Goal: Information Seeking & Learning: Learn about a topic

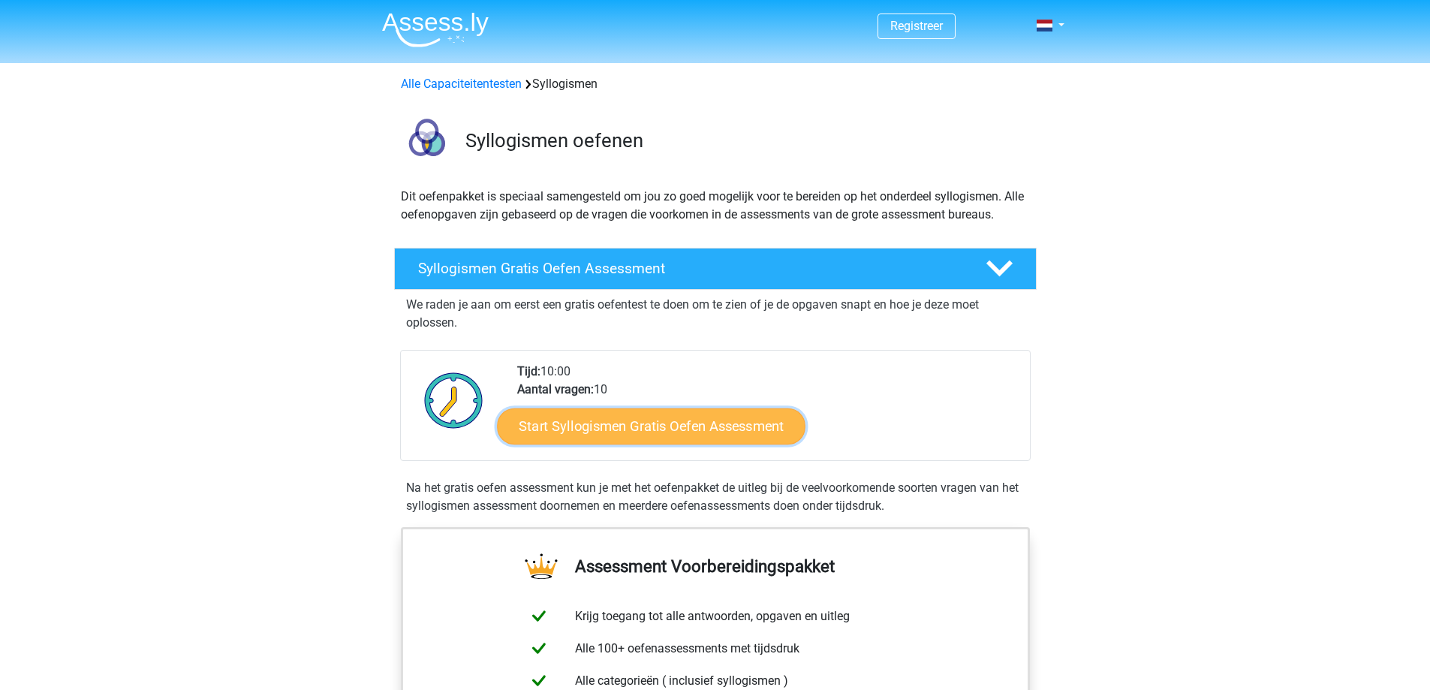
click at [623, 435] on link "Start Syllogismen Gratis Oefen Assessment" at bounding box center [651, 426] width 308 height 36
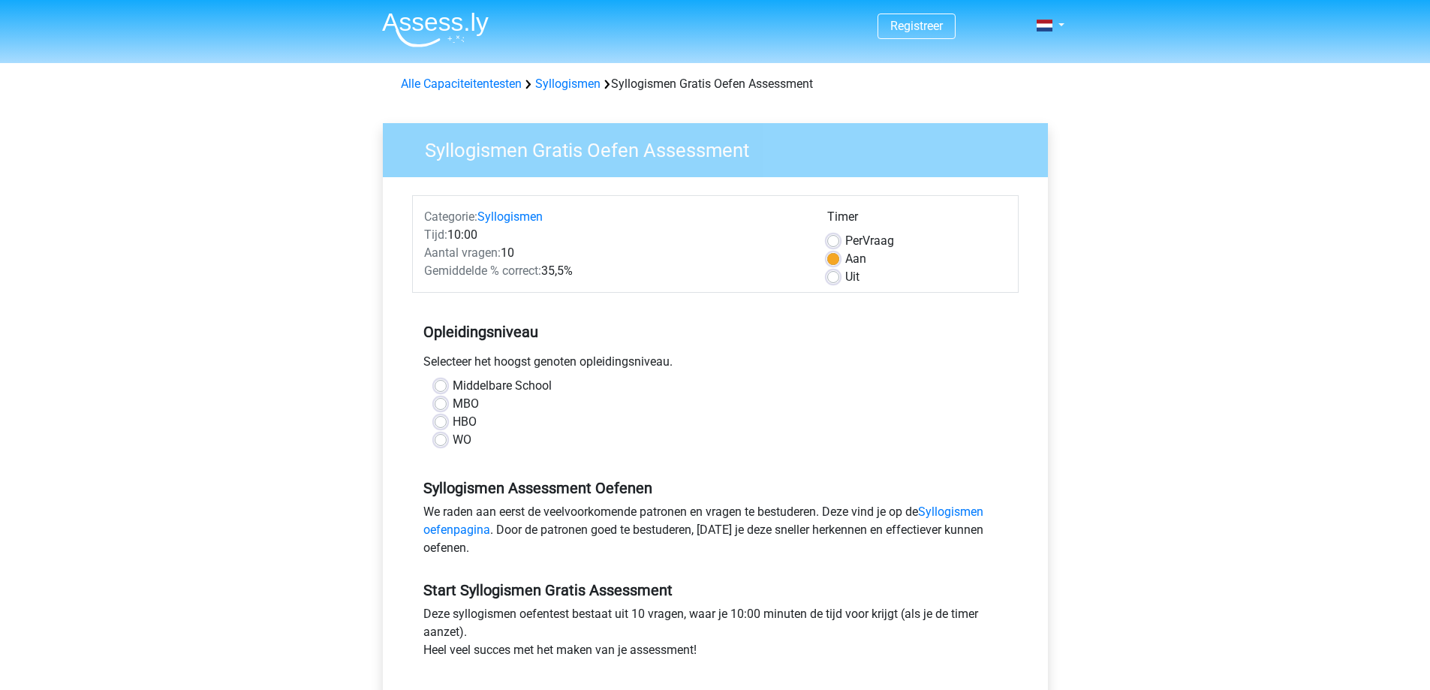
click at [453, 441] on label "WO" at bounding box center [462, 440] width 19 height 18
click at [447, 441] on input "WO" at bounding box center [441, 438] width 12 height 15
radio input "true"
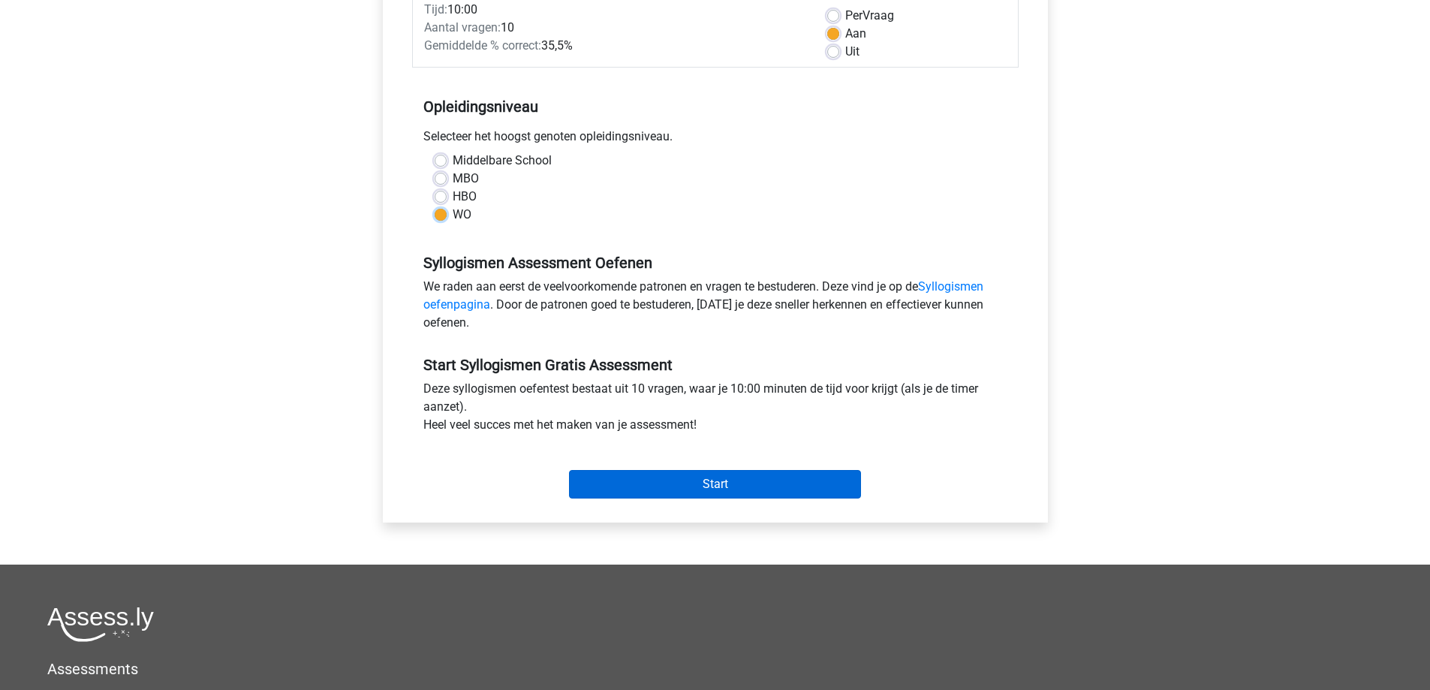
scroll to position [150, 0]
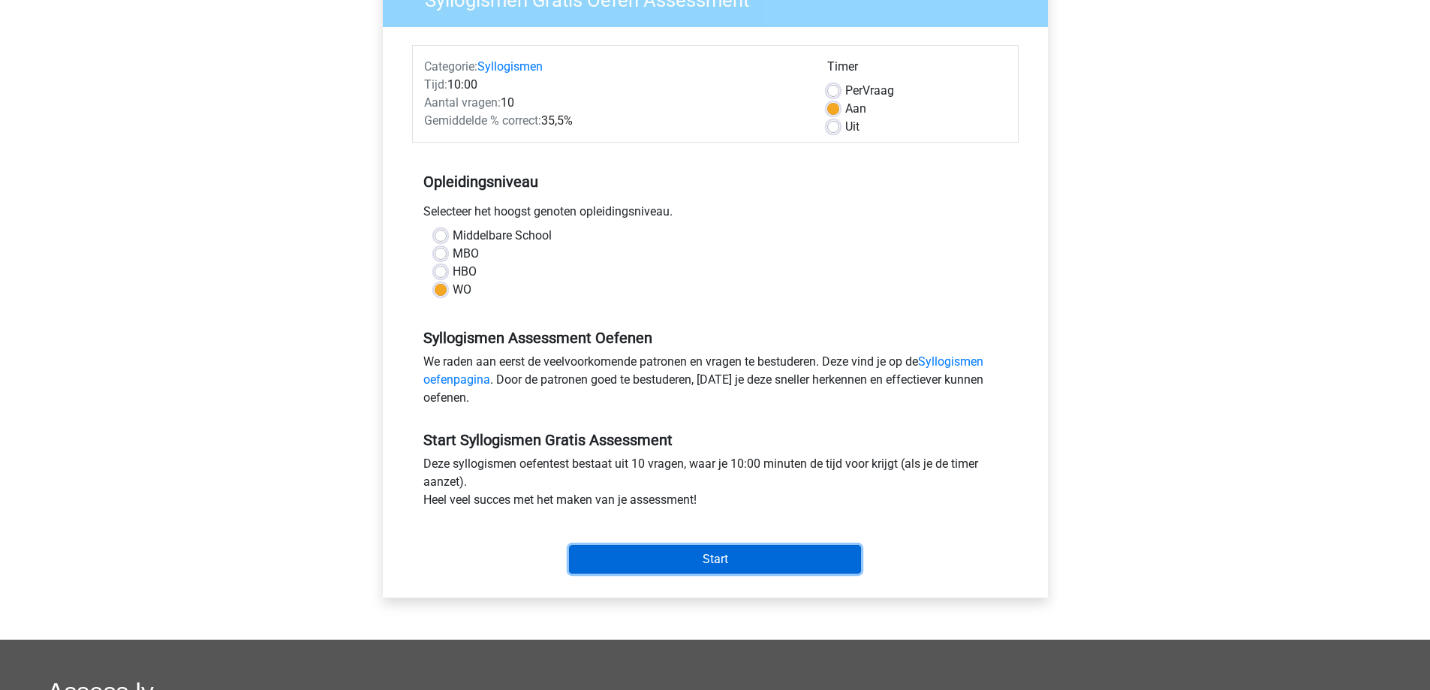
click at [738, 561] on input "Start" at bounding box center [715, 559] width 292 height 29
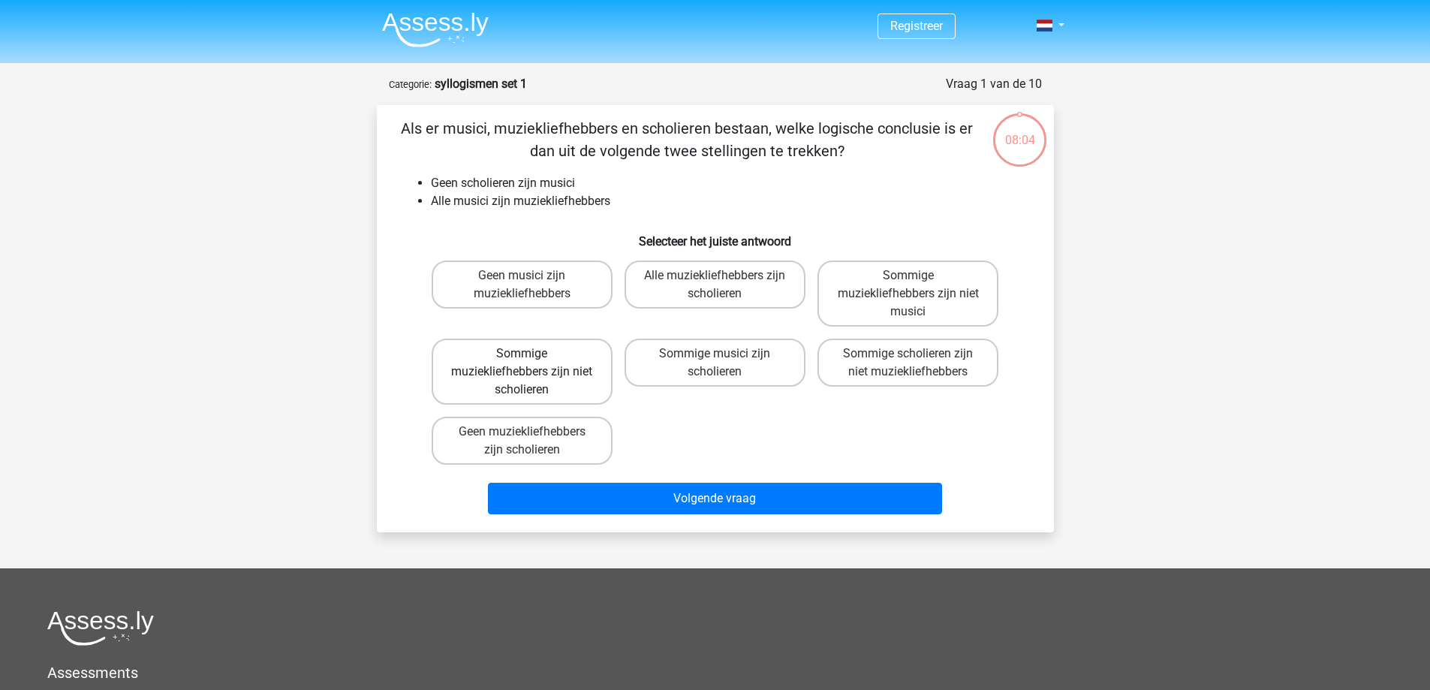
click at [565, 379] on label "Sommige muziekliefhebbers zijn niet scholieren" at bounding box center [522, 371] width 181 height 66
click at [531, 363] on input "Sommige muziekliefhebbers zijn niet scholieren" at bounding box center [527, 358] width 10 height 10
radio input "true"
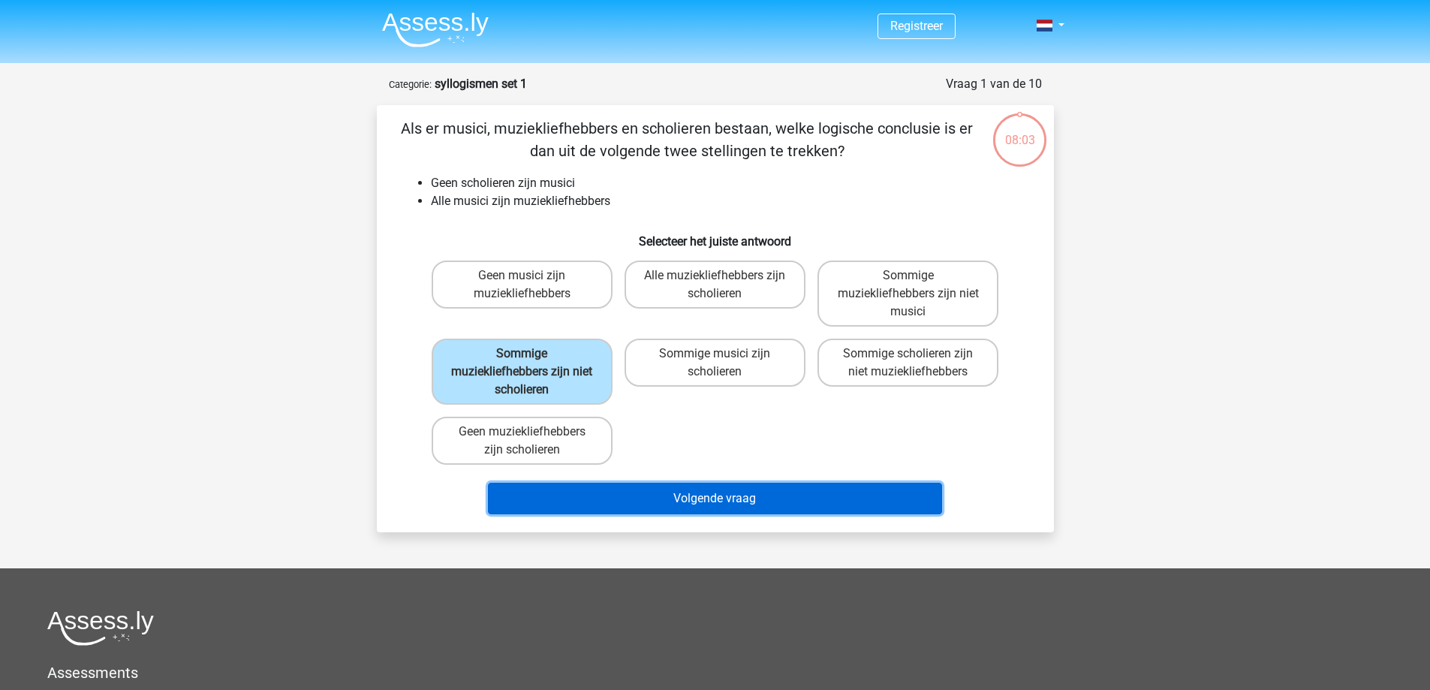
click at [742, 501] on button "Volgende vraag" at bounding box center [715, 499] width 454 height 32
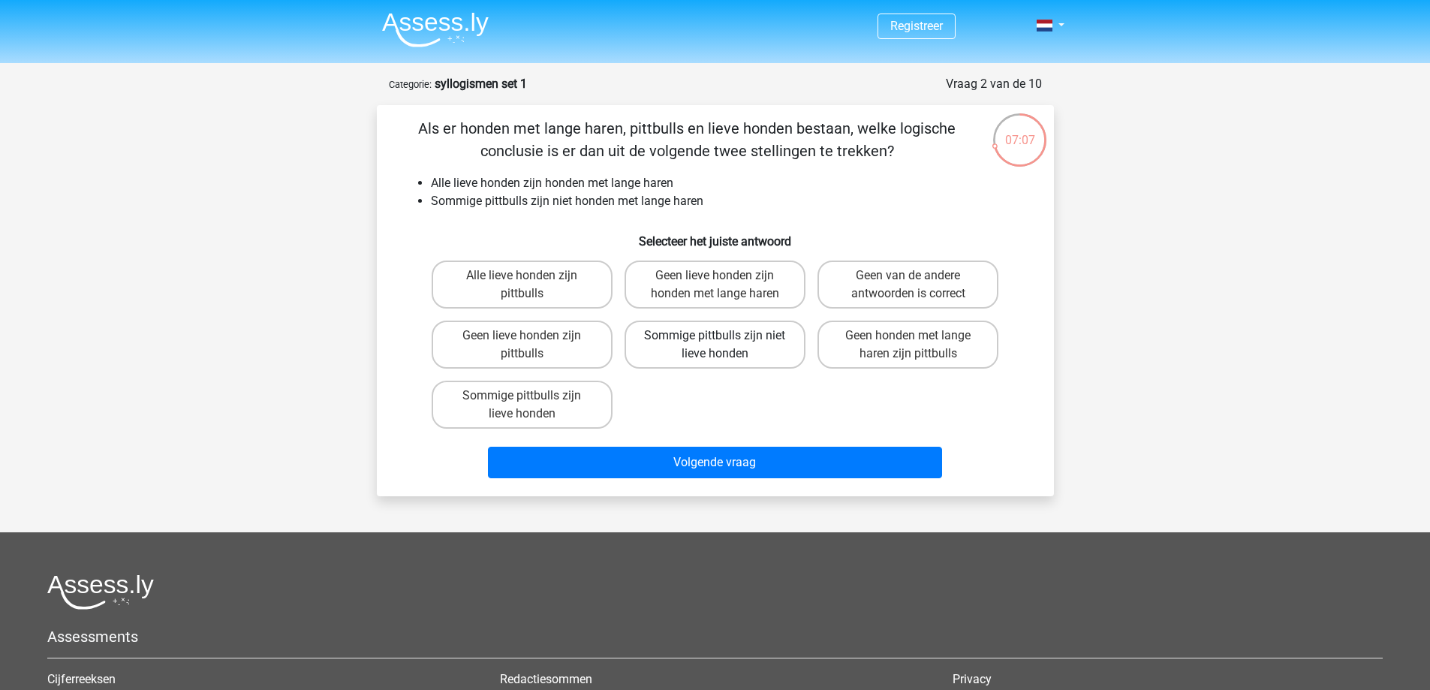
click at [734, 348] on label "Sommige pittbulls zijn niet lieve honden" at bounding box center [714, 344] width 181 height 48
click at [724, 345] on input "Sommige pittbulls zijn niet lieve honden" at bounding box center [719, 340] width 10 height 10
radio input "true"
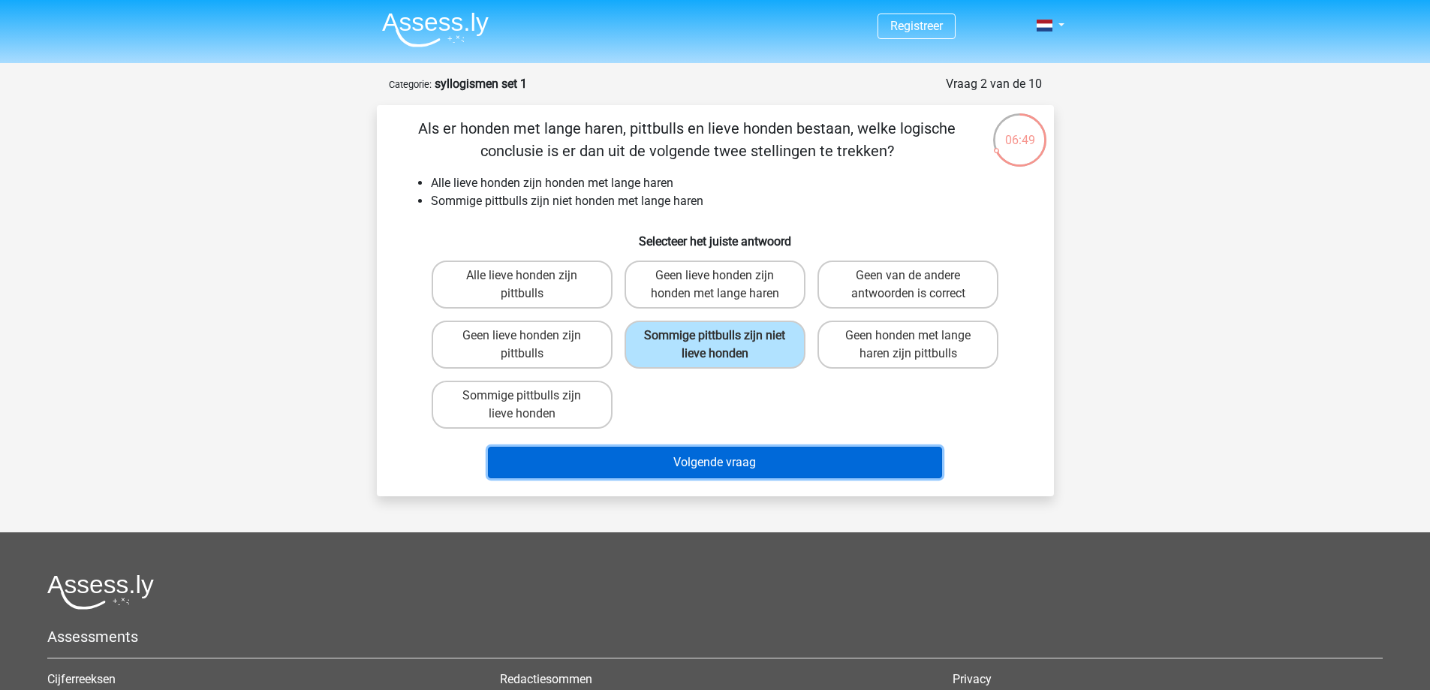
click at [657, 473] on button "Volgende vraag" at bounding box center [715, 463] width 454 height 32
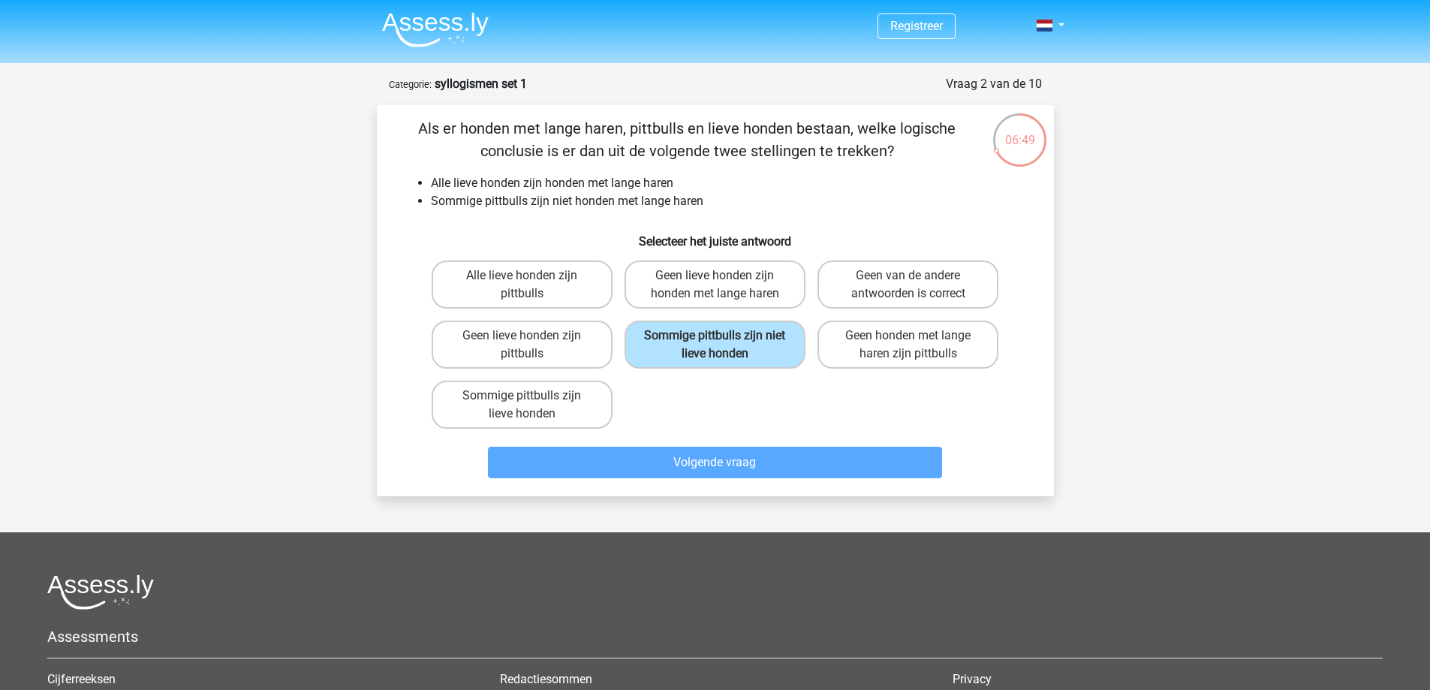
scroll to position [75, 0]
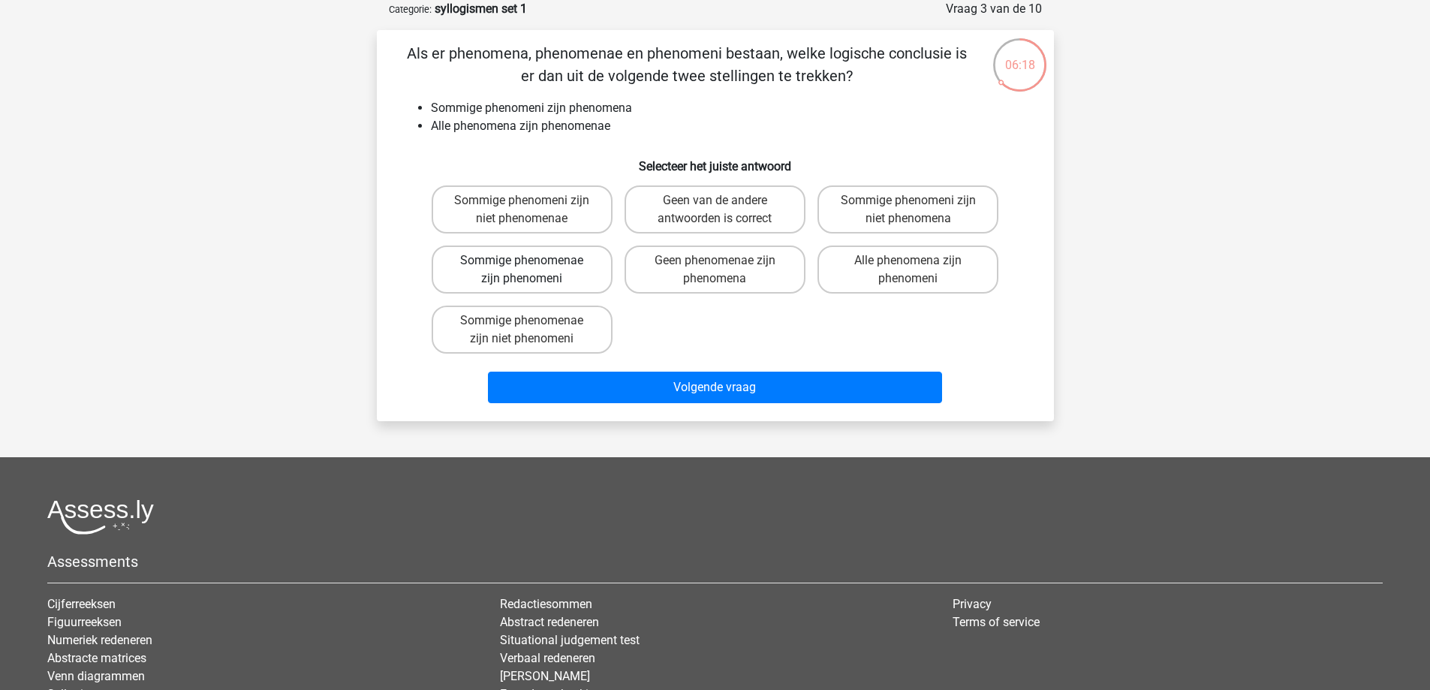
click at [540, 272] on label "Sommige phenomenae zijn phenomeni" at bounding box center [522, 269] width 181 height 48
click at [531, 270] on input "Sommige phenomenae zijn phenomeni" at bounding box center [527, 265] width 10 height 10
radio input "true"
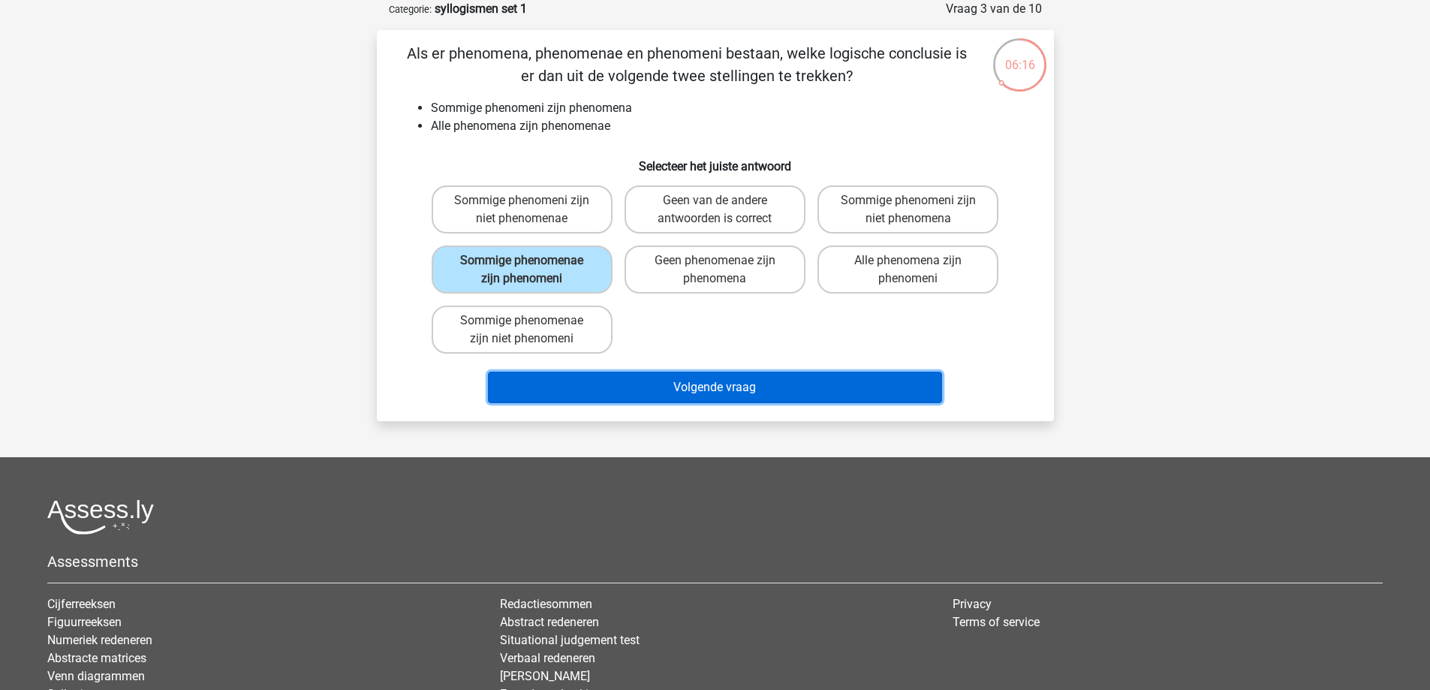
click at [698, 389] on button "Volgende vraag" at bounding box center [715, 387] width 454 height 32
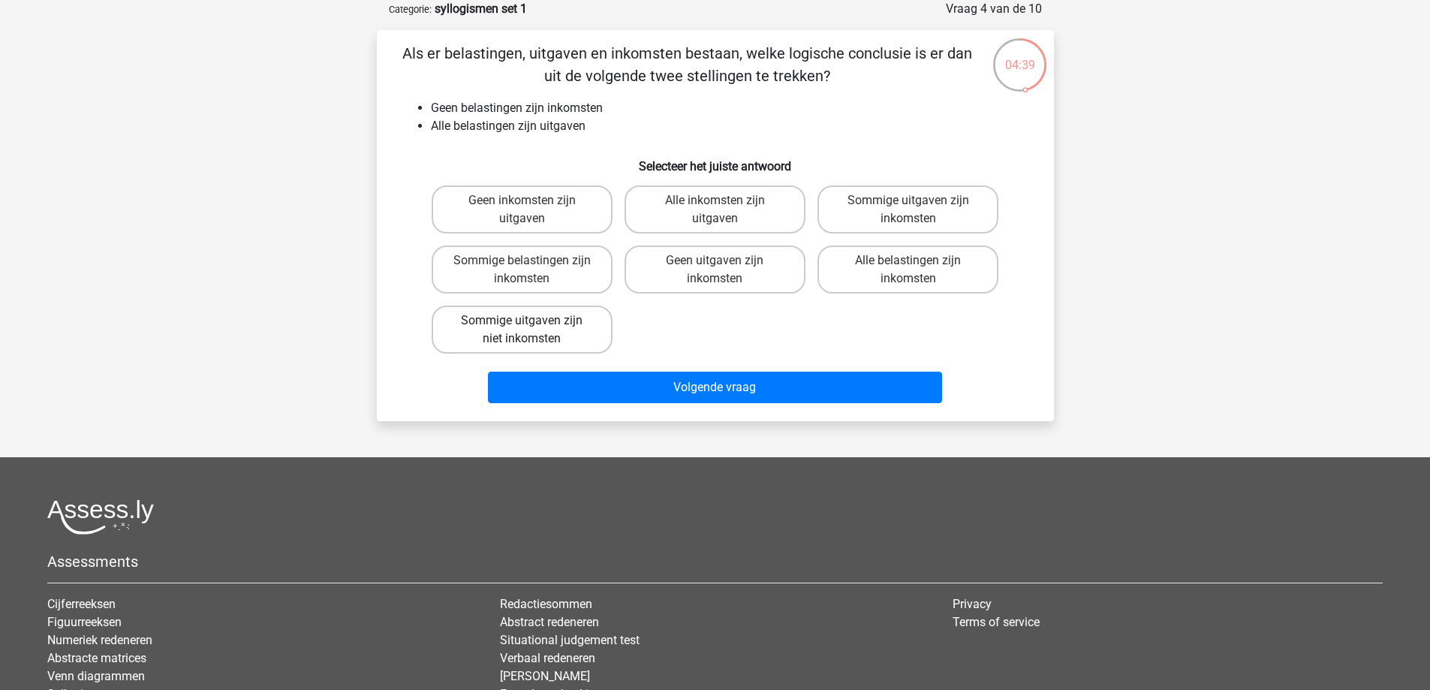
click at [522, 353] on label "Sommige uitgaven zijn niet inkomsten" at bounding box center [522, 329] width 181 height 48
click at [522, 330] on input "Sommige uitgaven zijn niet inkomsten" at bounding box center [527, 325] width 10 height 10
radio input "true"
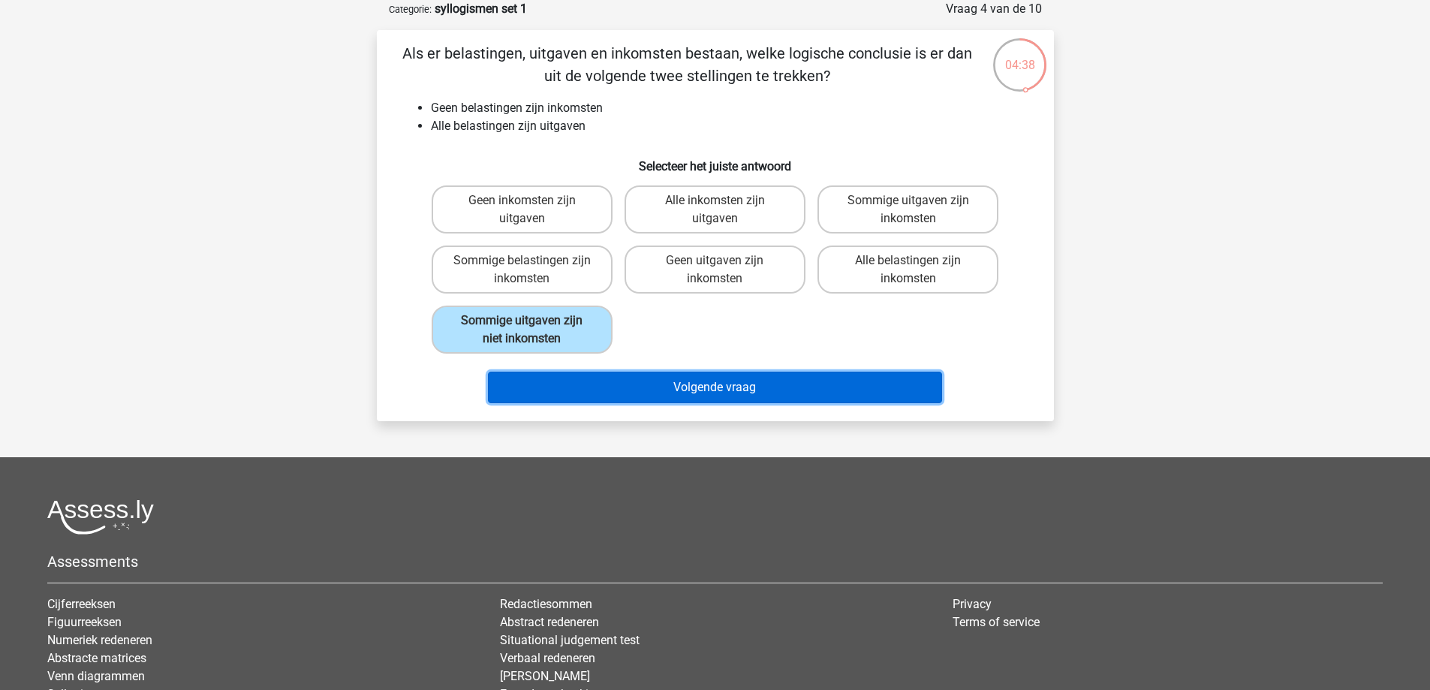
click at [666, 393] on button "Volgende vraag" at bounding box center [715, 387] width 454 height 32
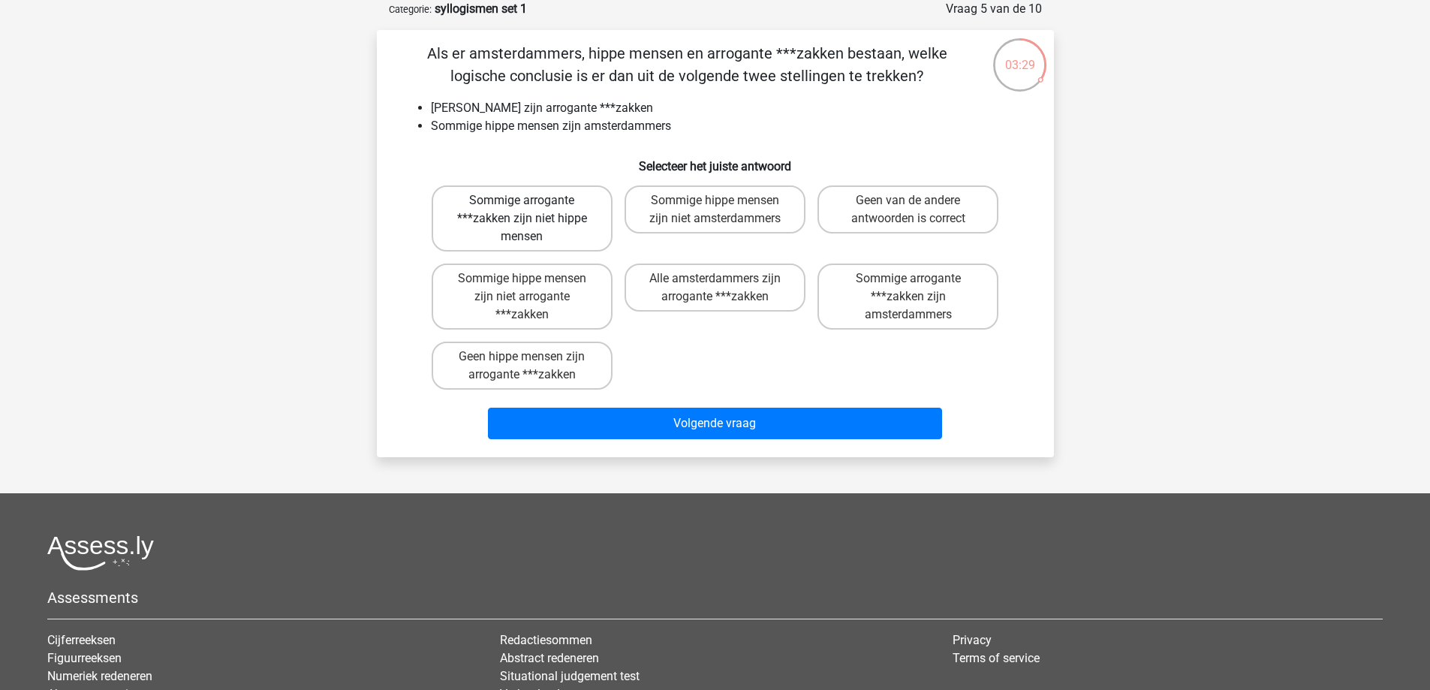
click at [556, 232] on label "Sommige arrogante ***zakken zijn niet hippe mensen" at bounding box center [522, 218] width 181 height 66
click at [531, 210] on input "Sommige arrogante ***zakken zijn niet hippe mensen" at bounding box center [527, 205] width 10 height 10
radio input "true"
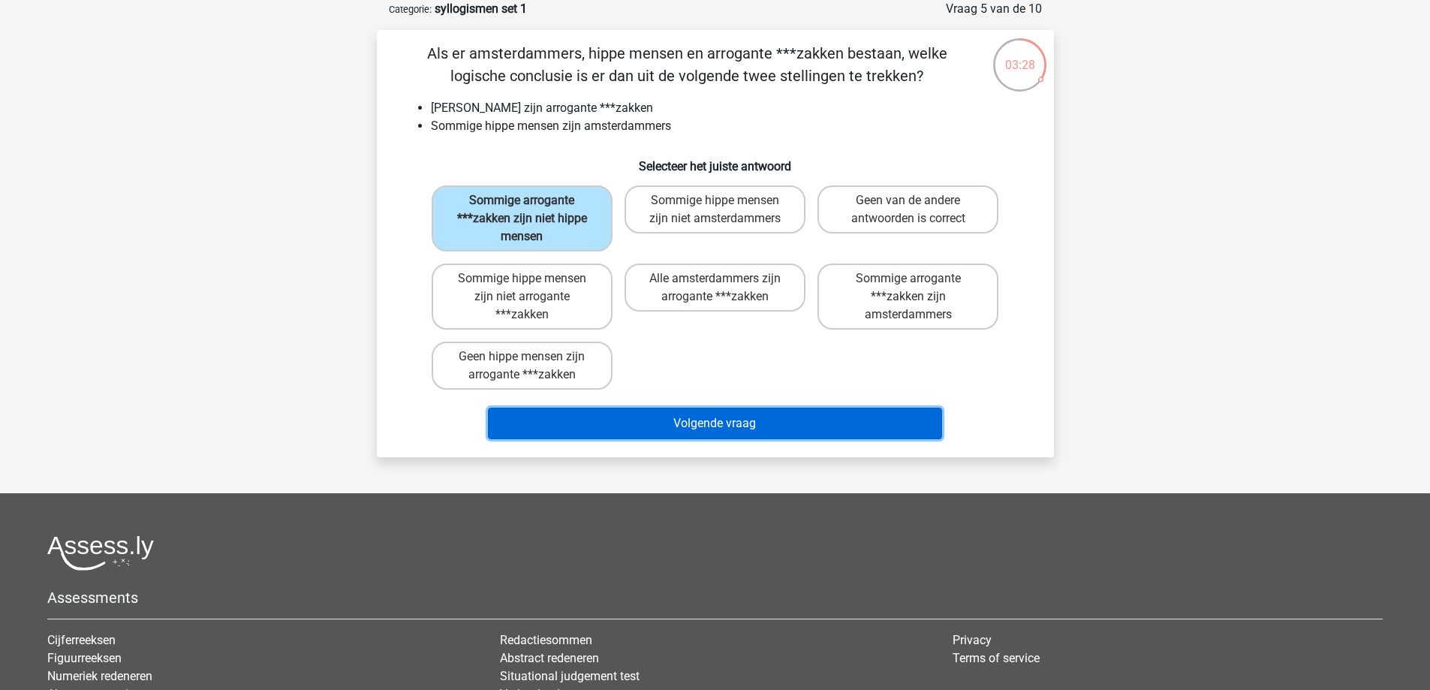
click at [692, 423] on button "Volgende vraag" at bounding box center [715, 424] width 454 height 32
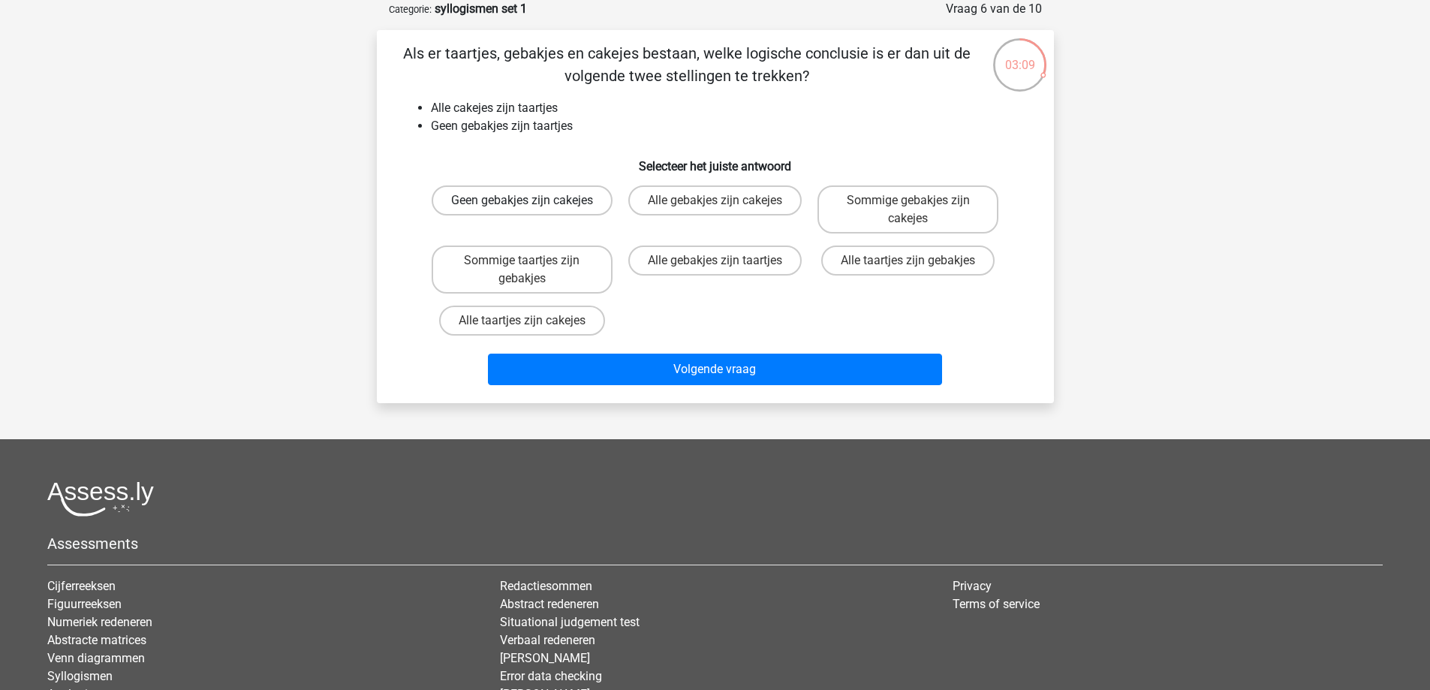
click at [551, 215] on label "Geen gebakjes zijn cakejes" at bounding box center [522, 200] width 181 height 30
click at [531, 210] on input "Geen gebakjes zijn cakejes" at bounding box center [527, 205] width 10 height 10
radio input "true"
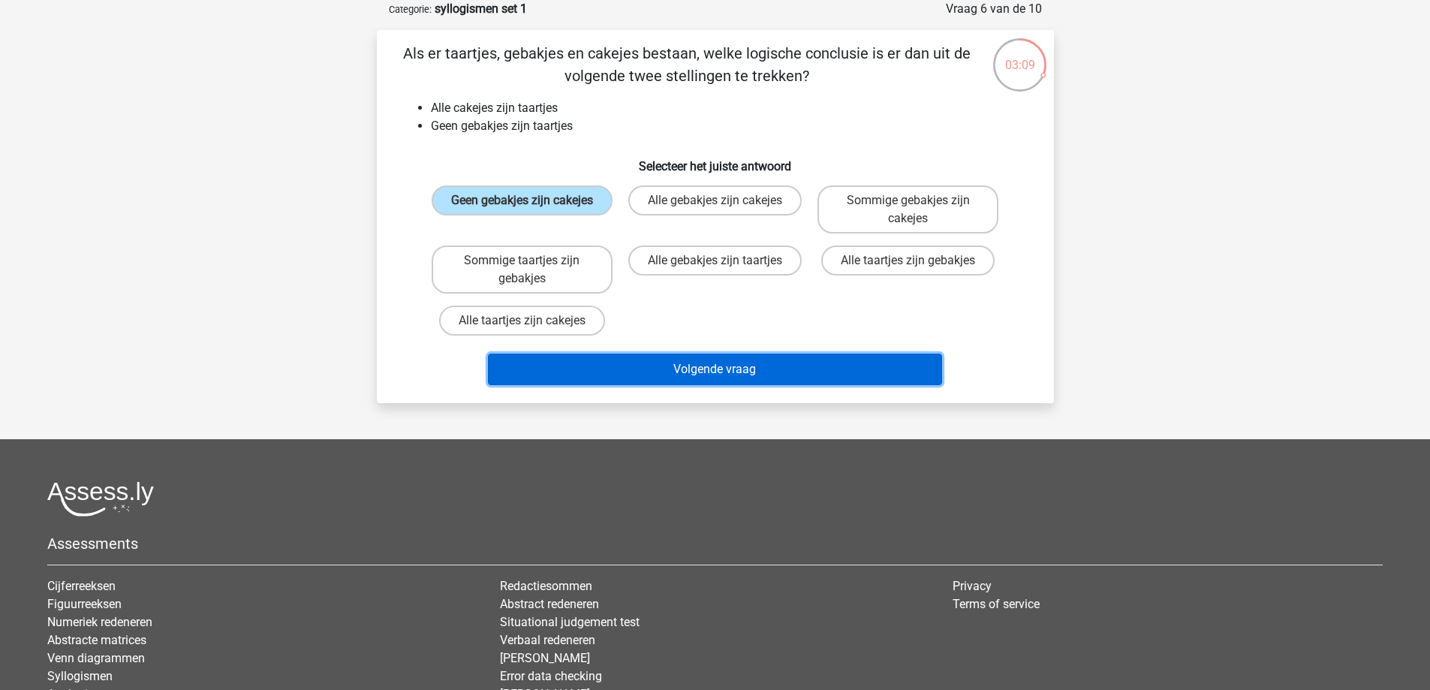
click at [690, 372] on button "Volgende vraag" at bounding box center [715, 369] width 454 height 32
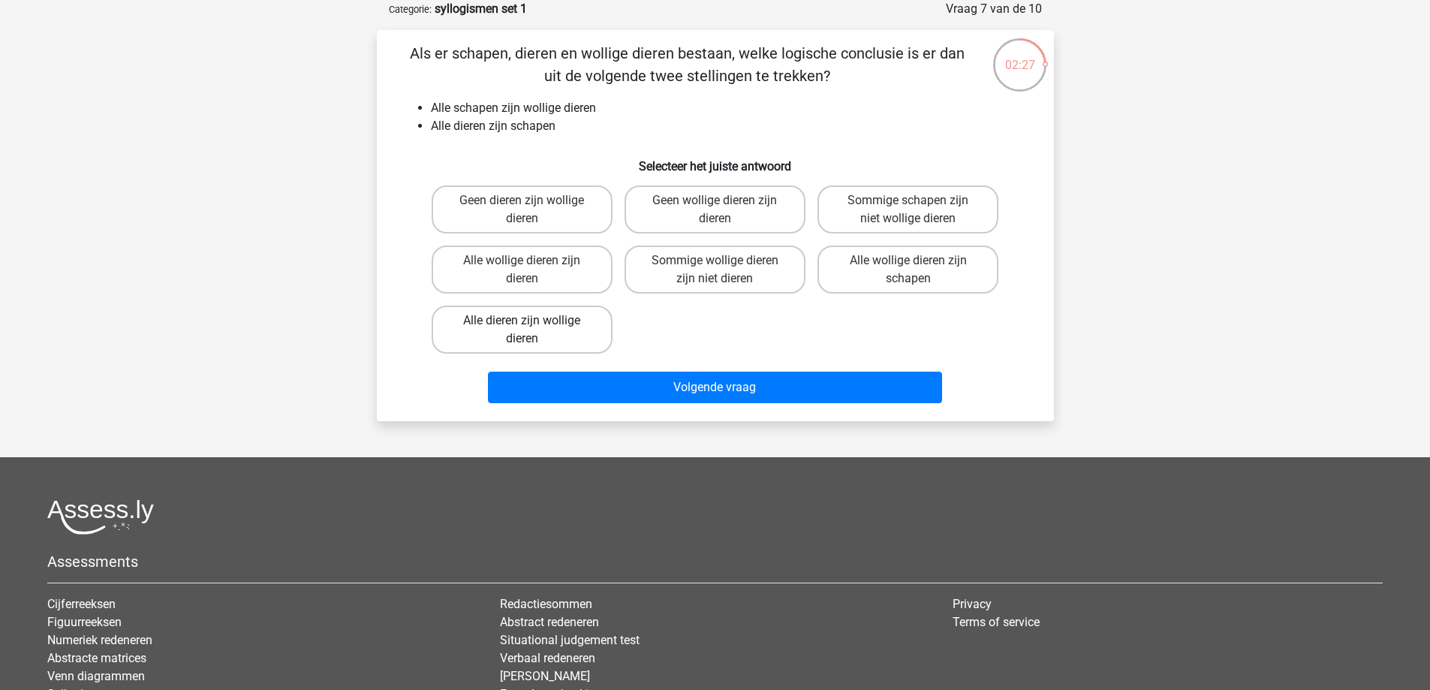
click at [558, 341] on label "Alle dieren zijn wollige dieren" at bounding box center [522, 329] width 181 height 48
click at [531, 330] on input "Alle dieren zijn wollige dieren" at bounding box center [527, 325] width 10 height 10
radio input "true"
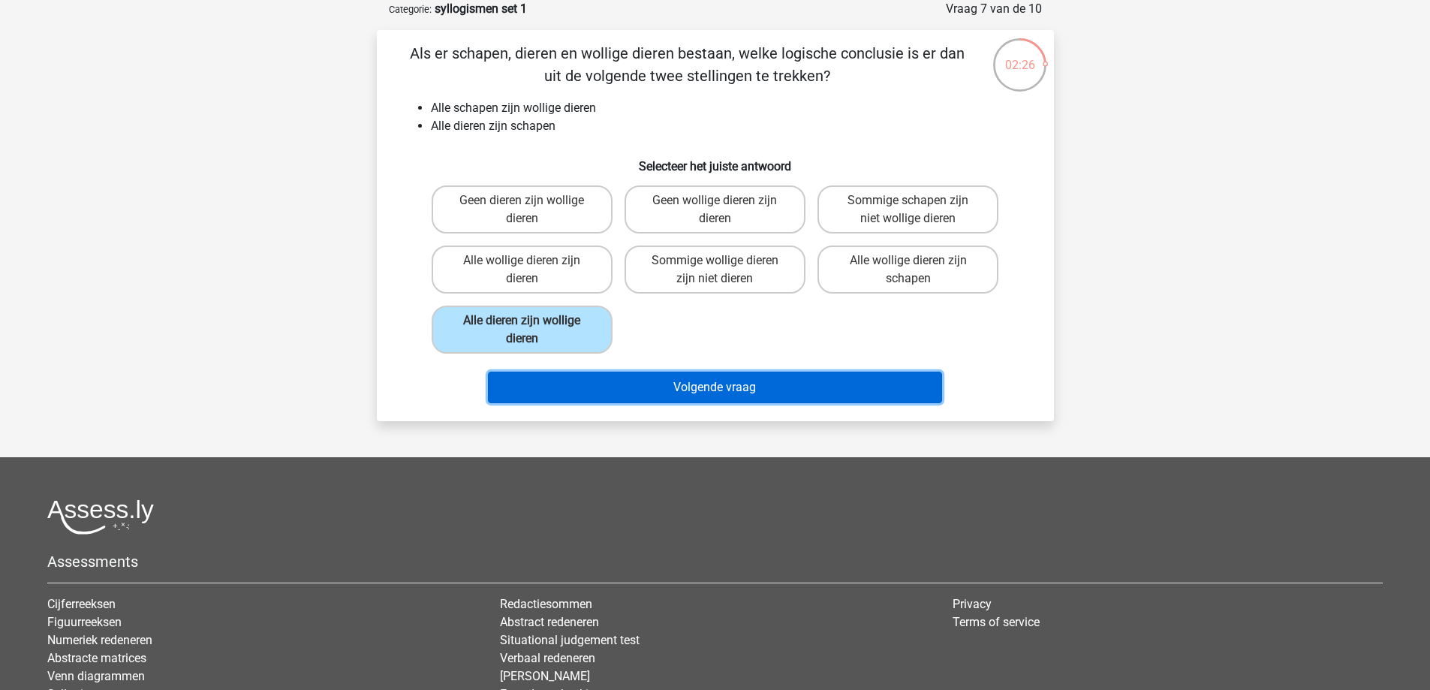
click at [664, 383] on button "Volgende vraag" at bounding box center [715, 387] width 454 height 32
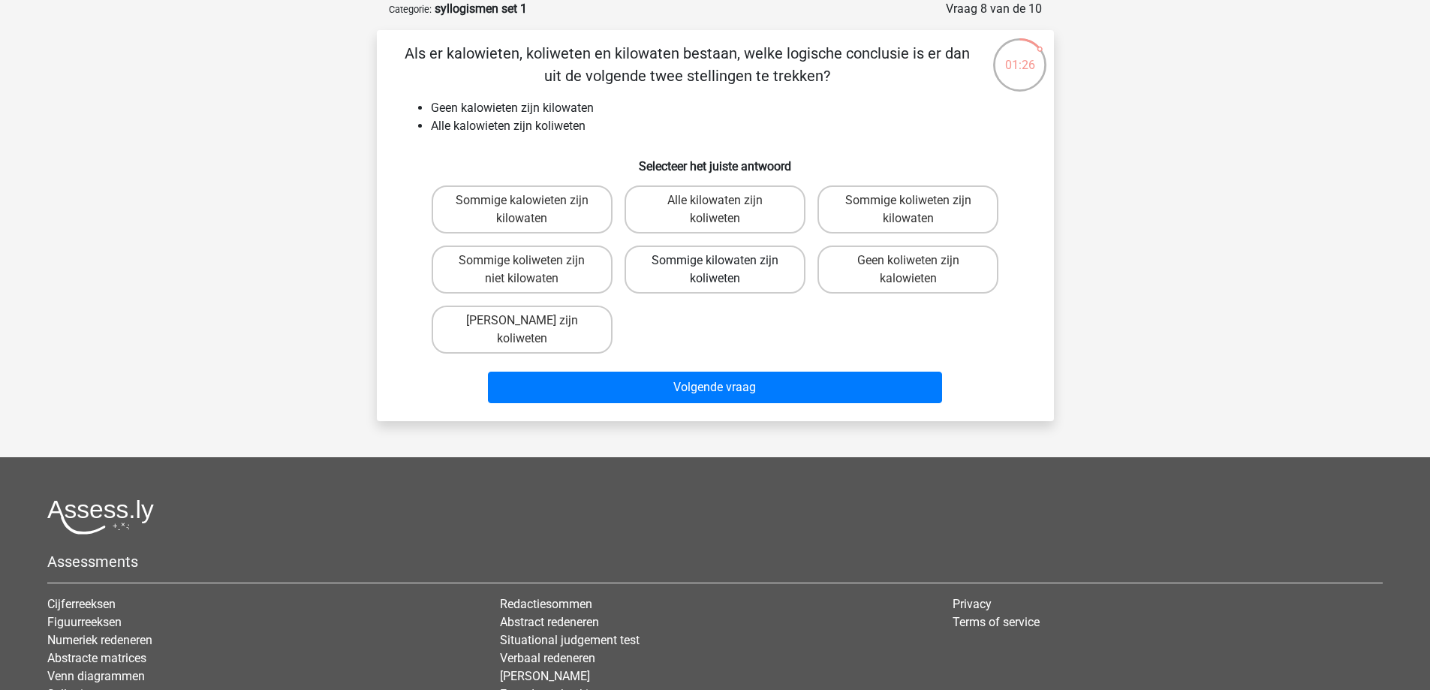
click at [758, 264] on label "Sommige kilowaten zijn koliweten" at bounding box center [714, 269] width 181 height 48
click at [724, 264] on input "Sommige kilowaten zijn koliweten" at bounding box center [719, 265] width 10 height 10
radio input "true"
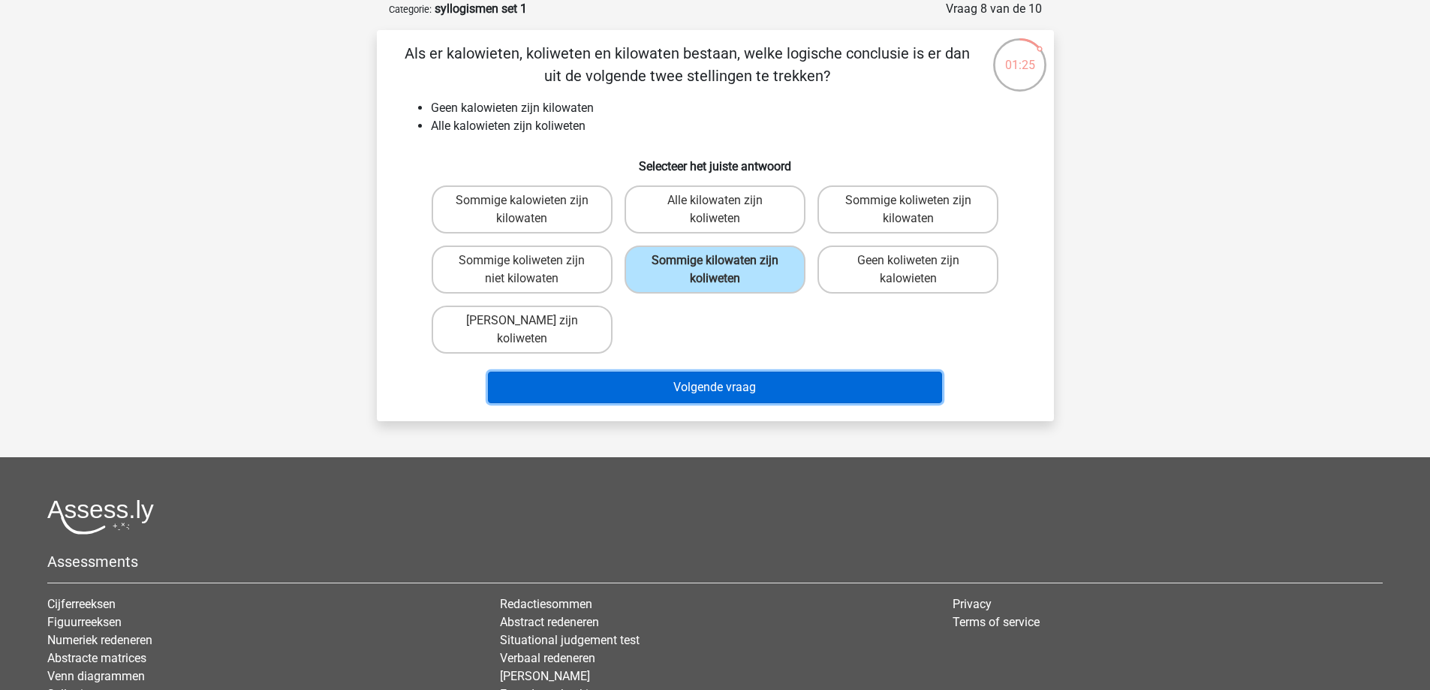
click at [768, 384] on button "Volgende vraag" at bounding box center [715, 387] width 454 height 32
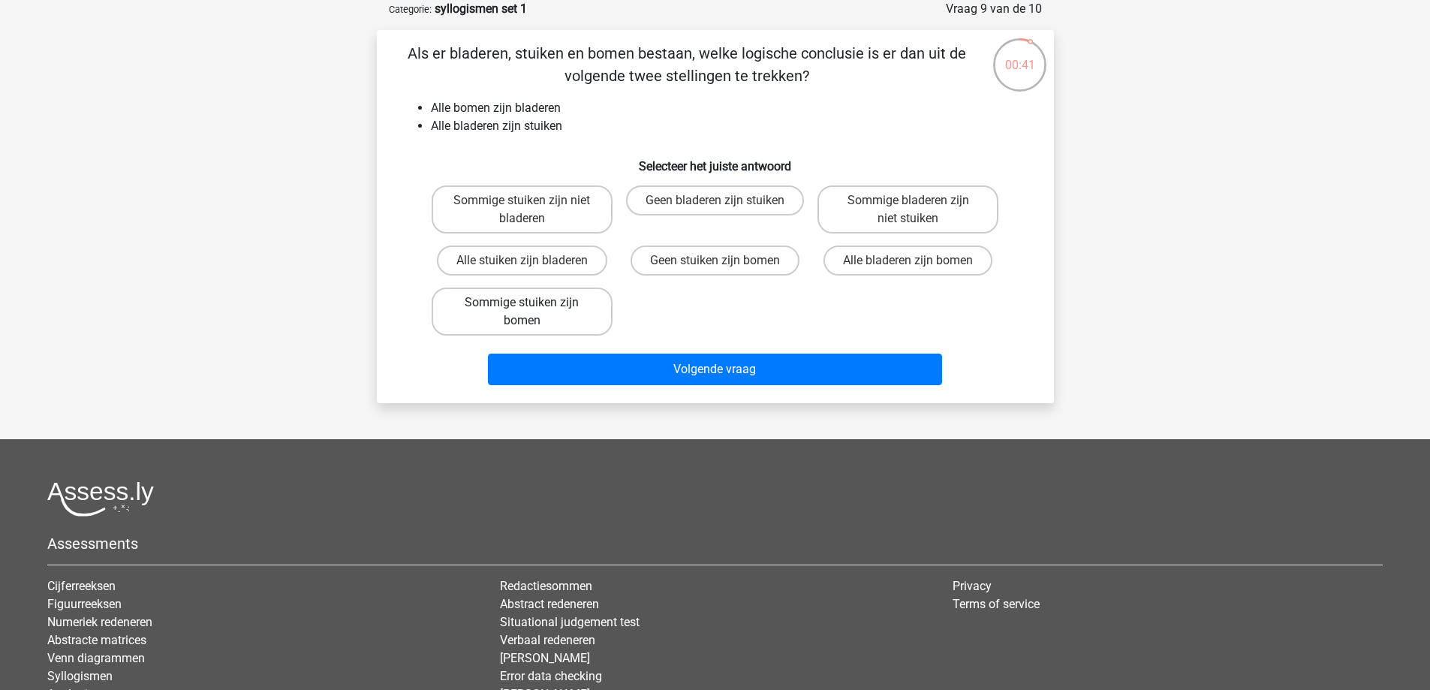
click at [510, 310] on label "Sommige stuiken zijn bomen" at bounding box center [522, 311] width 181 height 48
click at [522, 310] on input "Sommige stuiken zijn bomen" at bounding box center [527, 307] width 10 height 10
radio input "true"
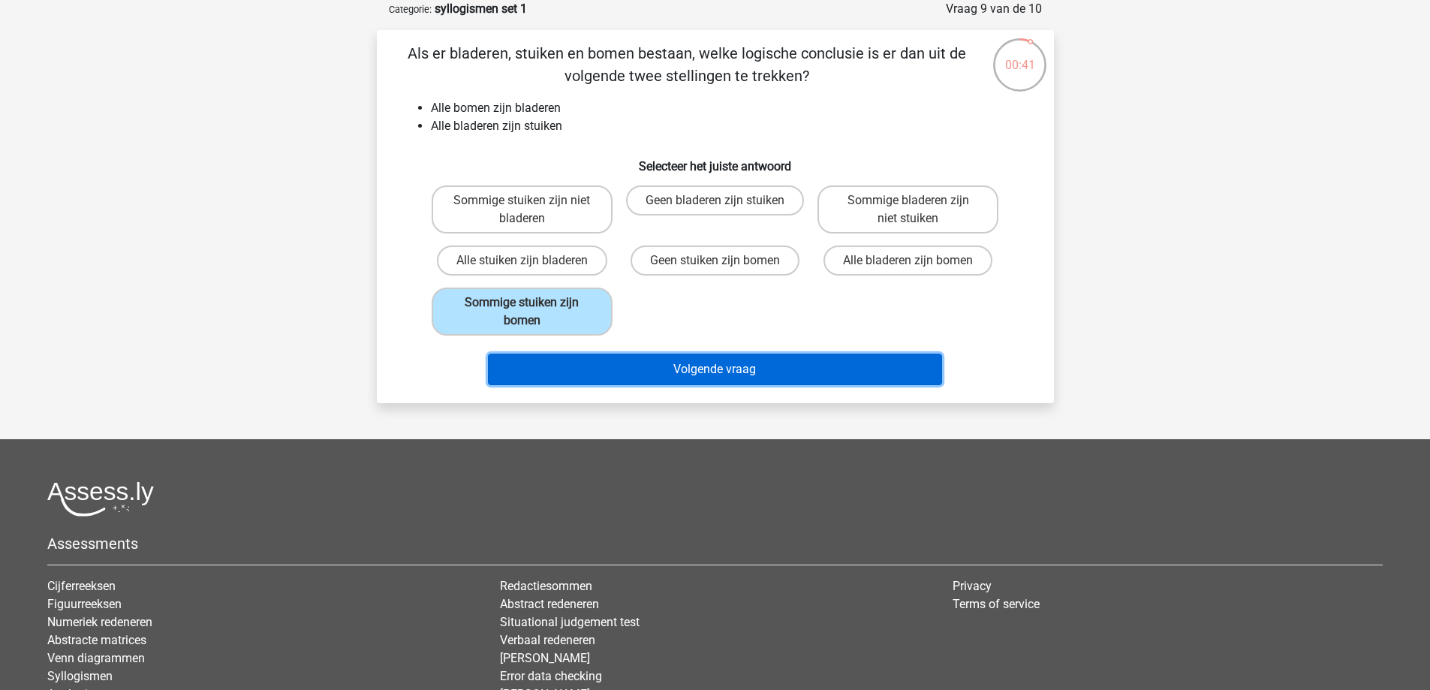
click at [716, 374] on button "Volgende vraag" at bounding box center [715, 369] width 454 height 32
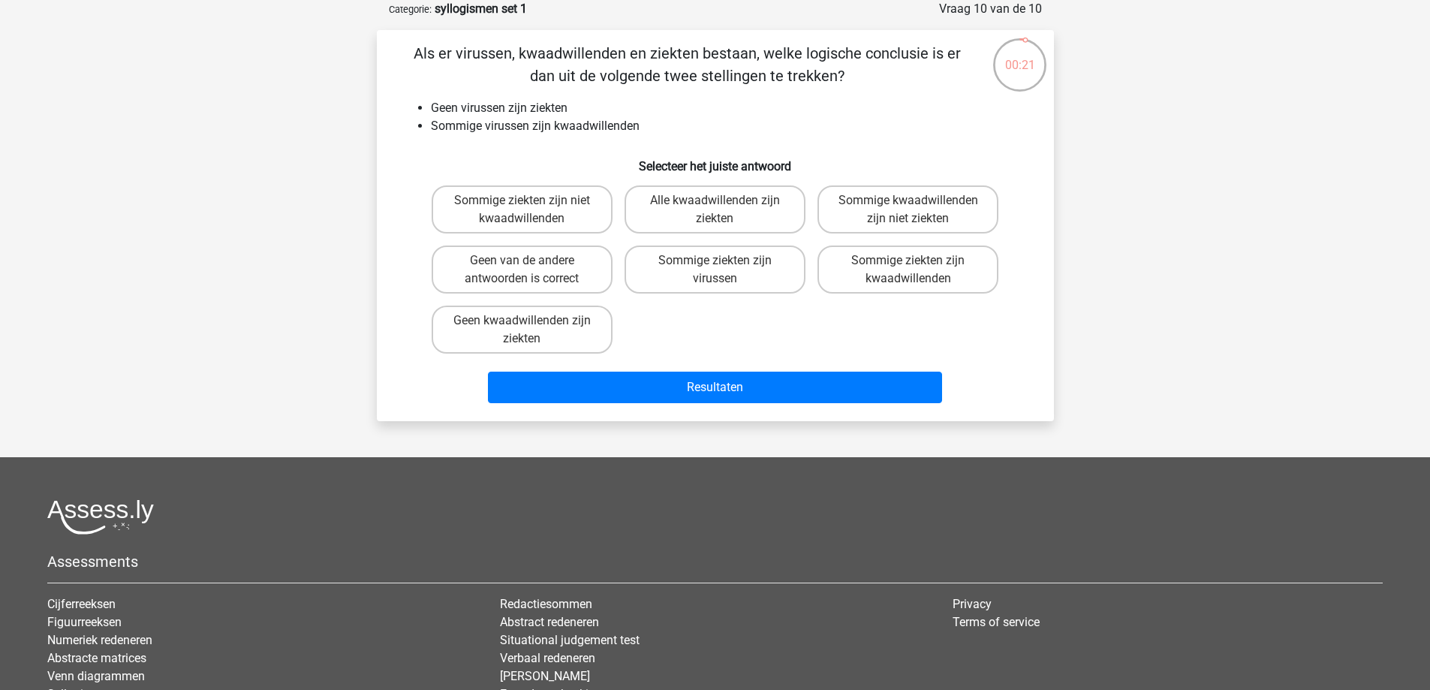
click at [572, 242] on div "Geen van de andere antwoorden is correct" at bounding box center [522, 269] width 193 height 60
click at [543, 200] on label "Sommige ziekten zijn niet kwaadwillenden" at bounding box center [522, 209] width 181 height 48
click at [531, 200] on input "Sommige ziekten zijn niet kwaadwillenden" at bounding box center [527, 205] width 10 height 10
radio input "true"
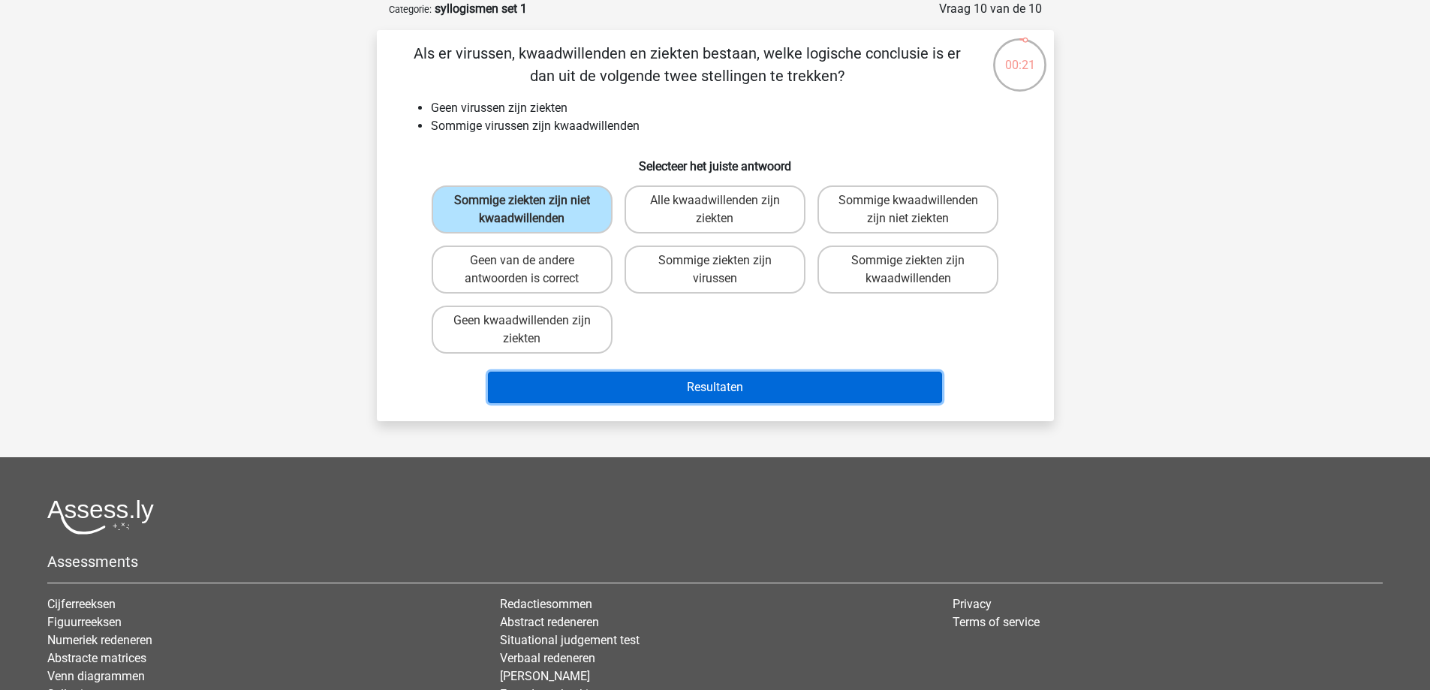
click at [729, 395] on button "Resultaten" at bounding box center [715, 387] width 454 height 32
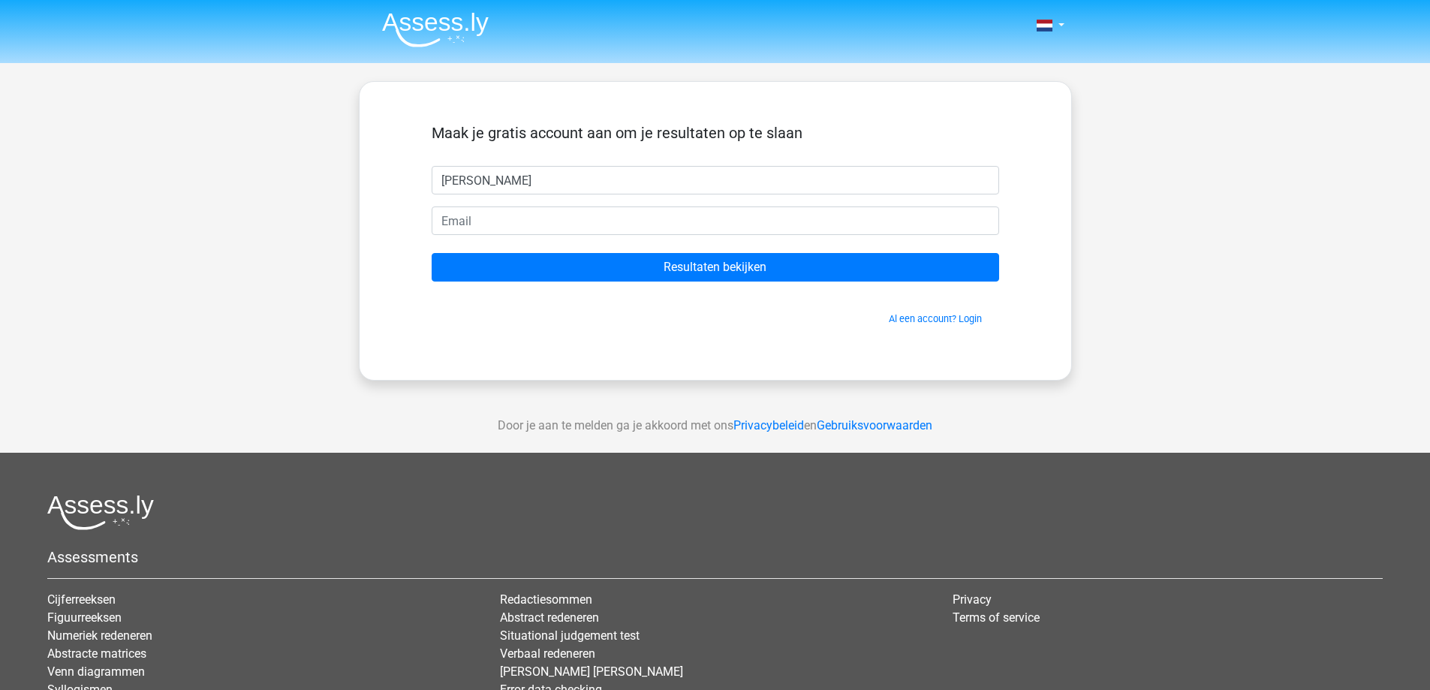
type input "[PERSON_NAME]"
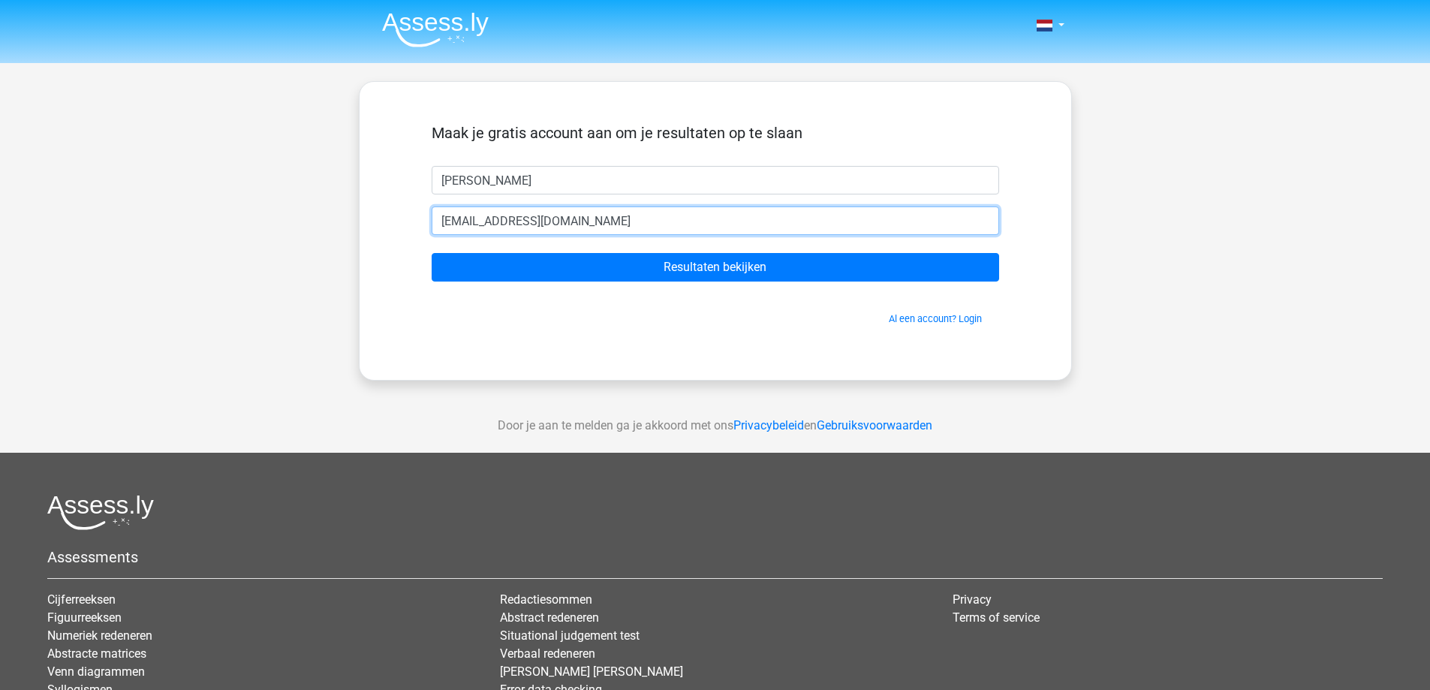
type input "seanvhal@gmail.com"
click at [432, 253] on input "Resultaten bekijken" at bounding box center [715, 267] width 567 height 29
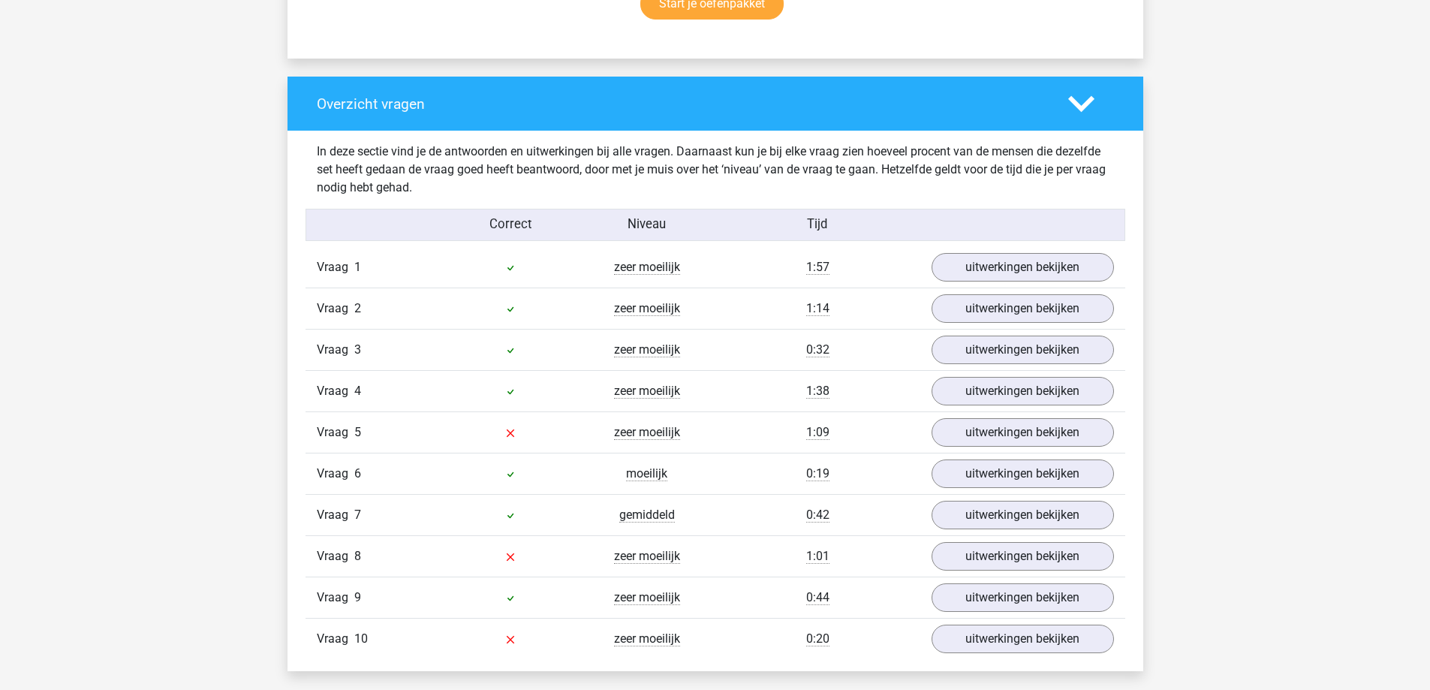
scroll to position [1126, 0]
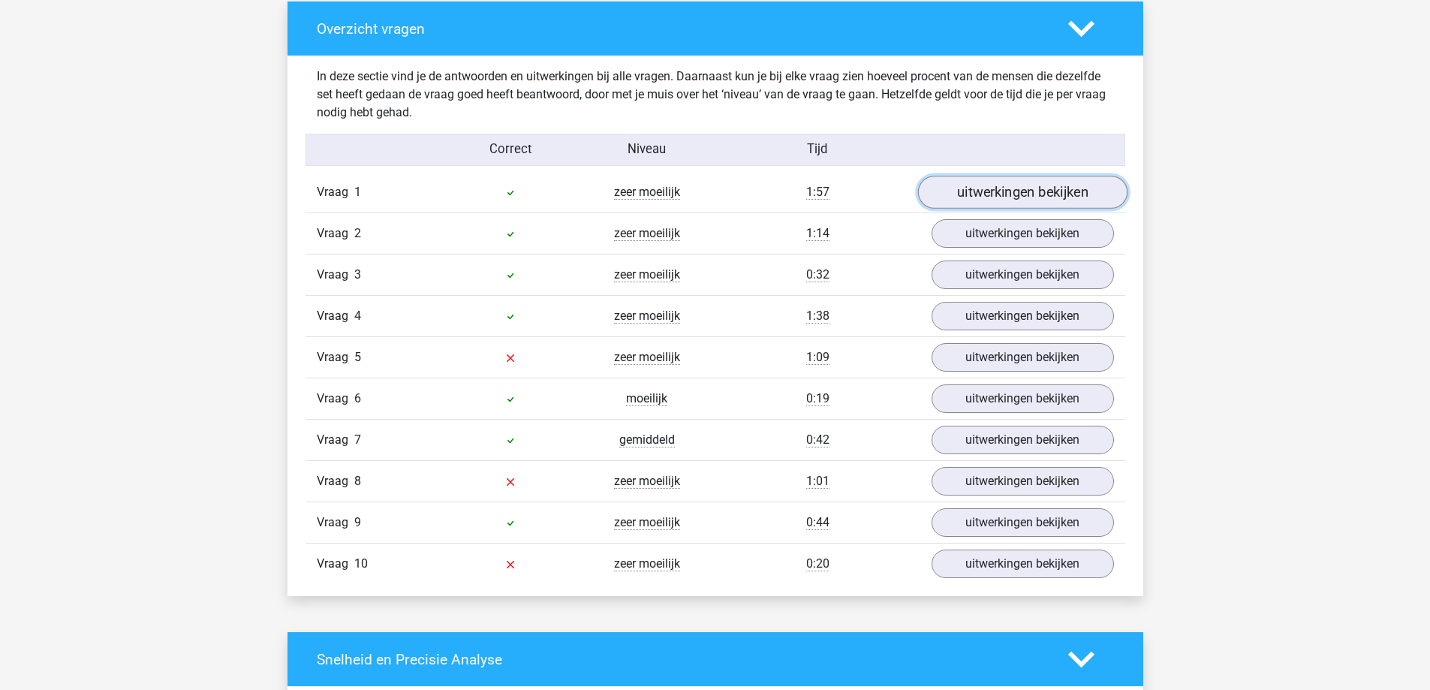
click at [1003, 197] on link "uitwerkingen bekijken" at bounding box center [1021, 192] width 209 height 33
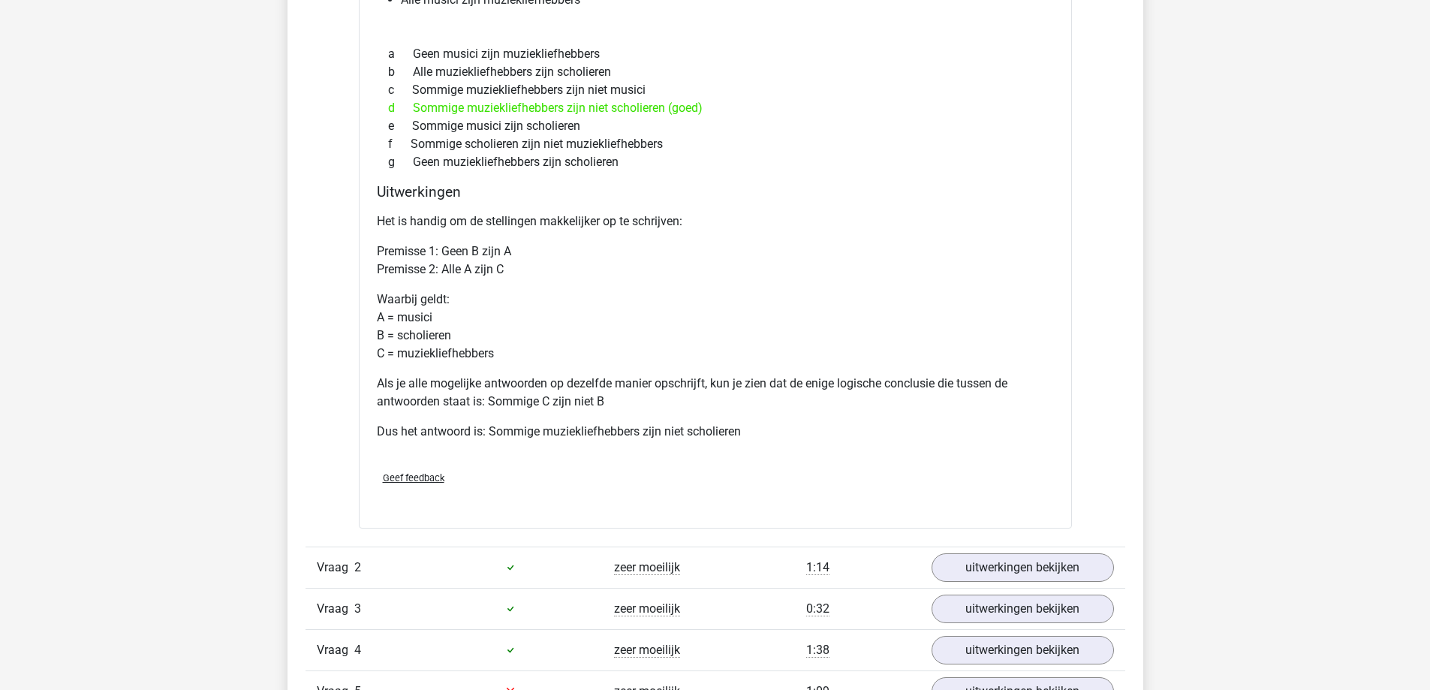
scroll to position [1276, 0]
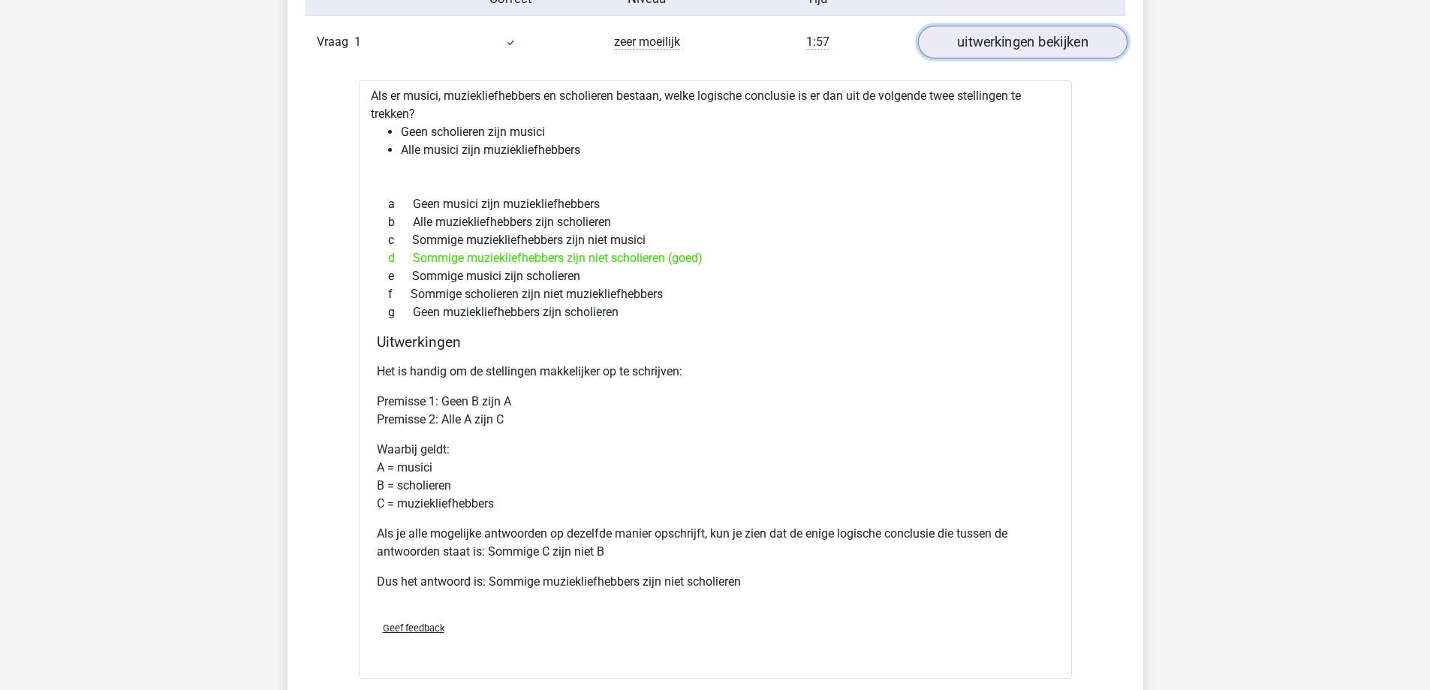
click at [1006, 51] on link "uitwerkingen bekijken" at bounding box center [1021, 42] width 209 height 33
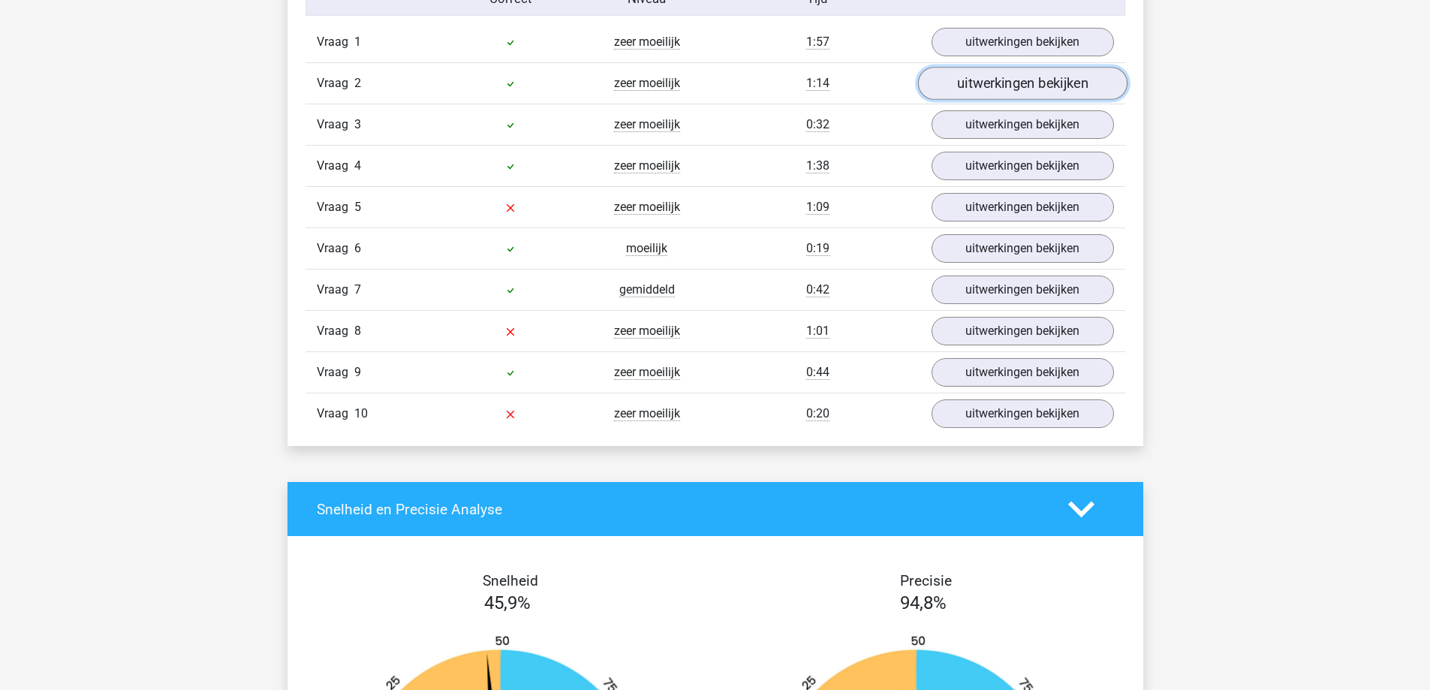
click at [993, 77] on link "uitwerkingen bekijken" at bounding box center [1021, 84] width 209 height 33
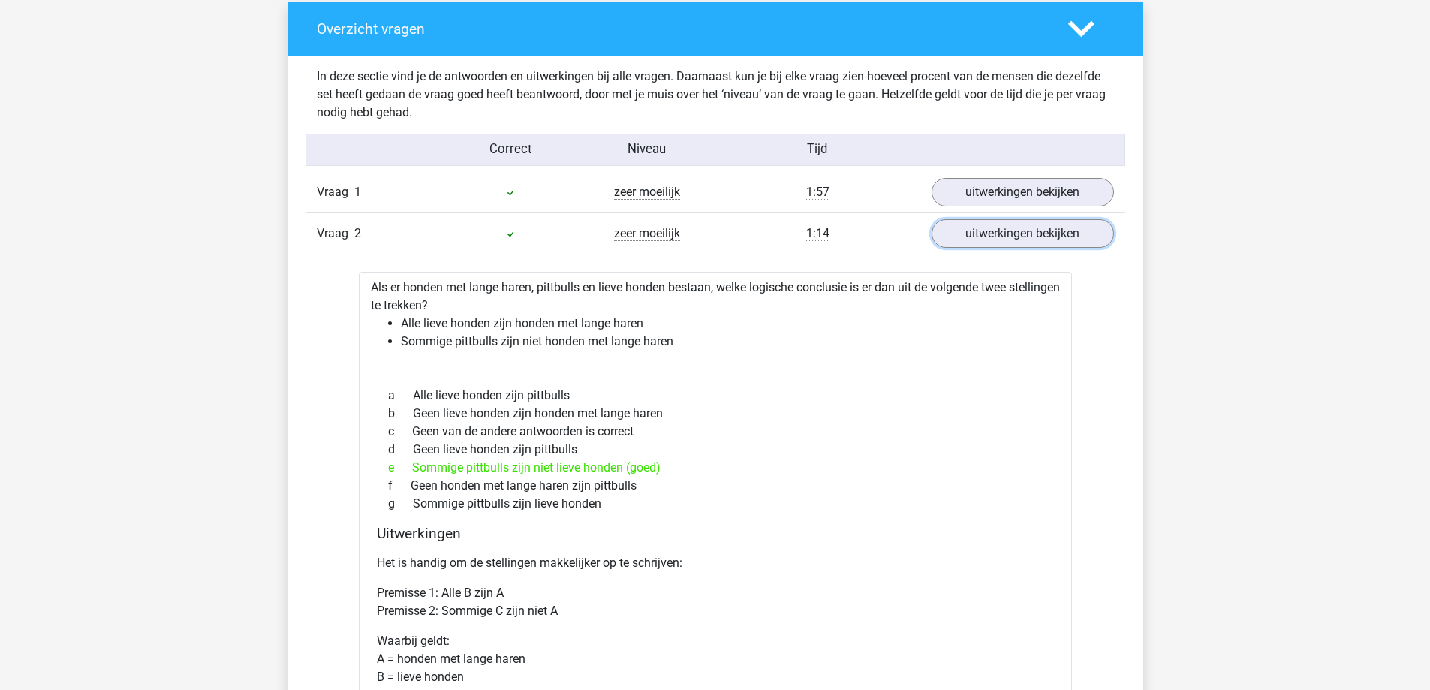
scroll to position [1051, 0]
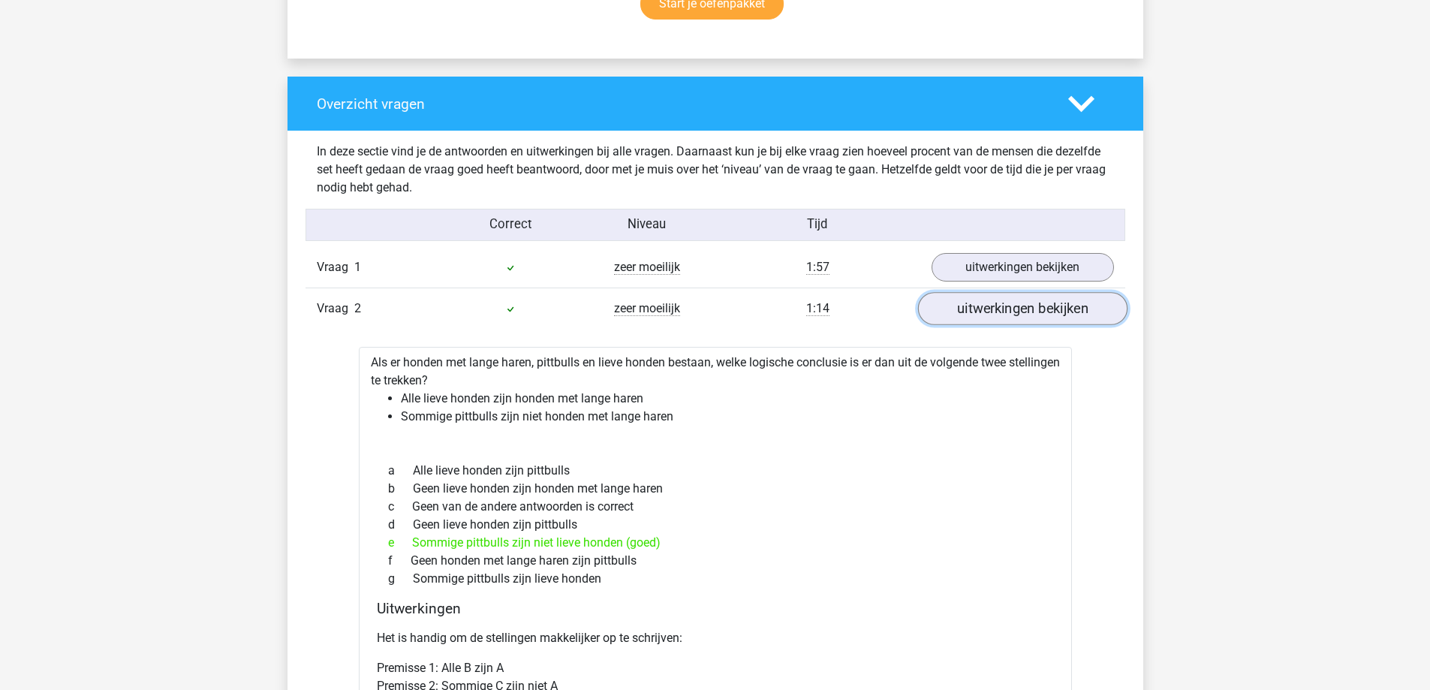
click at [997, 317] on link "uitwerkingen bekijken" at bounding box center [1021, 309] width 209 height 33
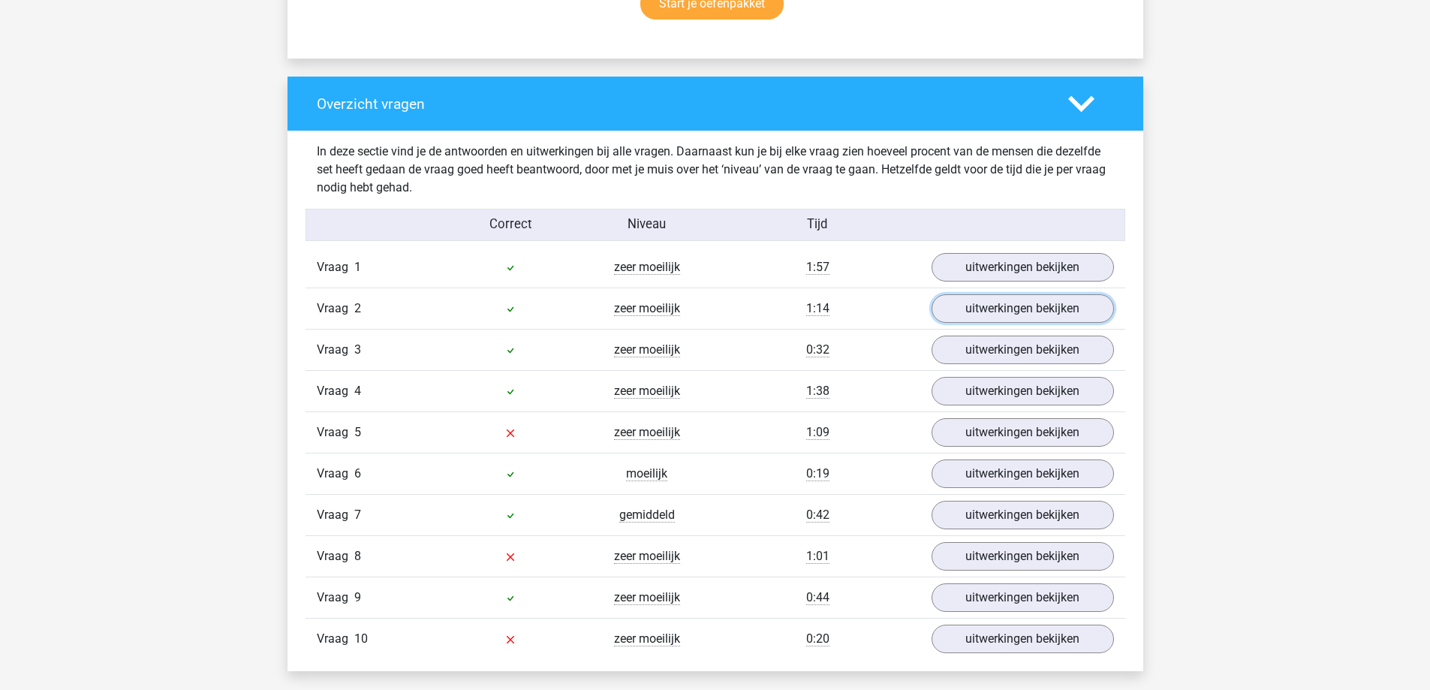
scroll to position [1201, 0]
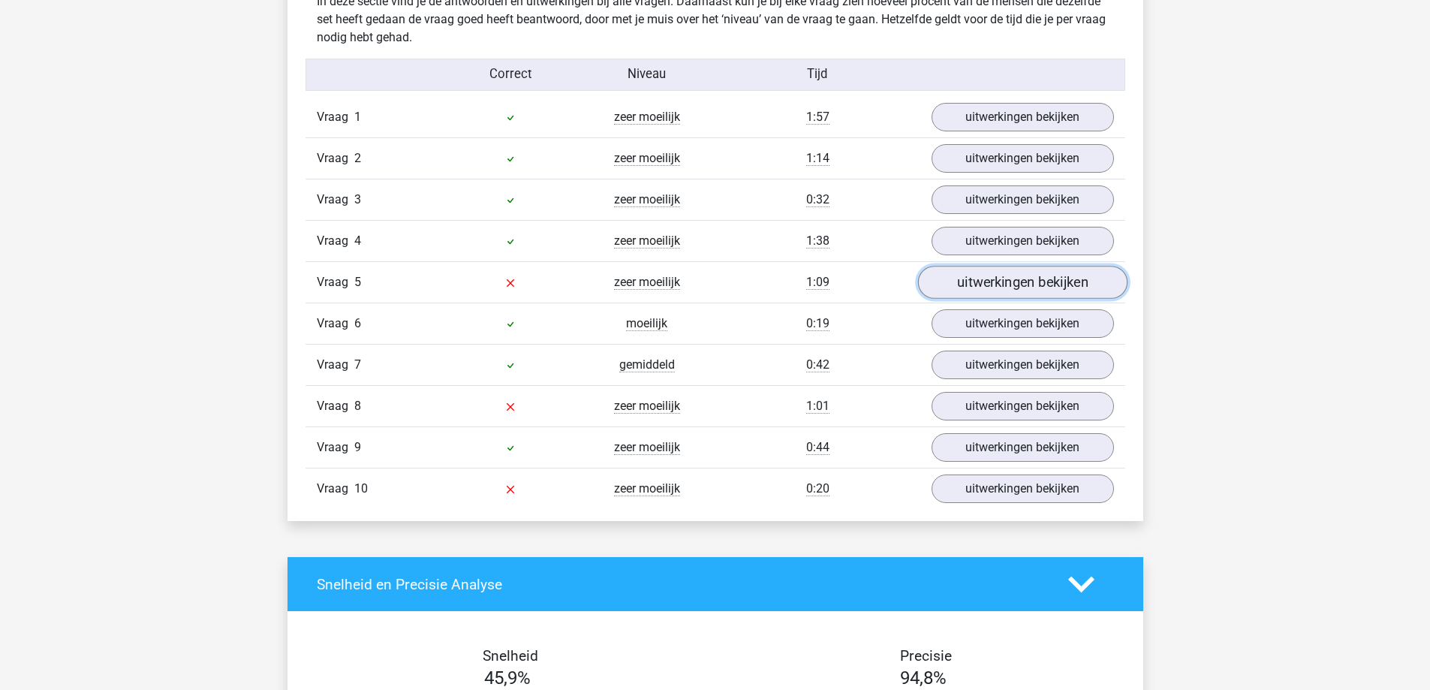
click at [987, 280] on link "uitwerkingen bekijken" at bounding box center [1021, 282] width 209 height 33
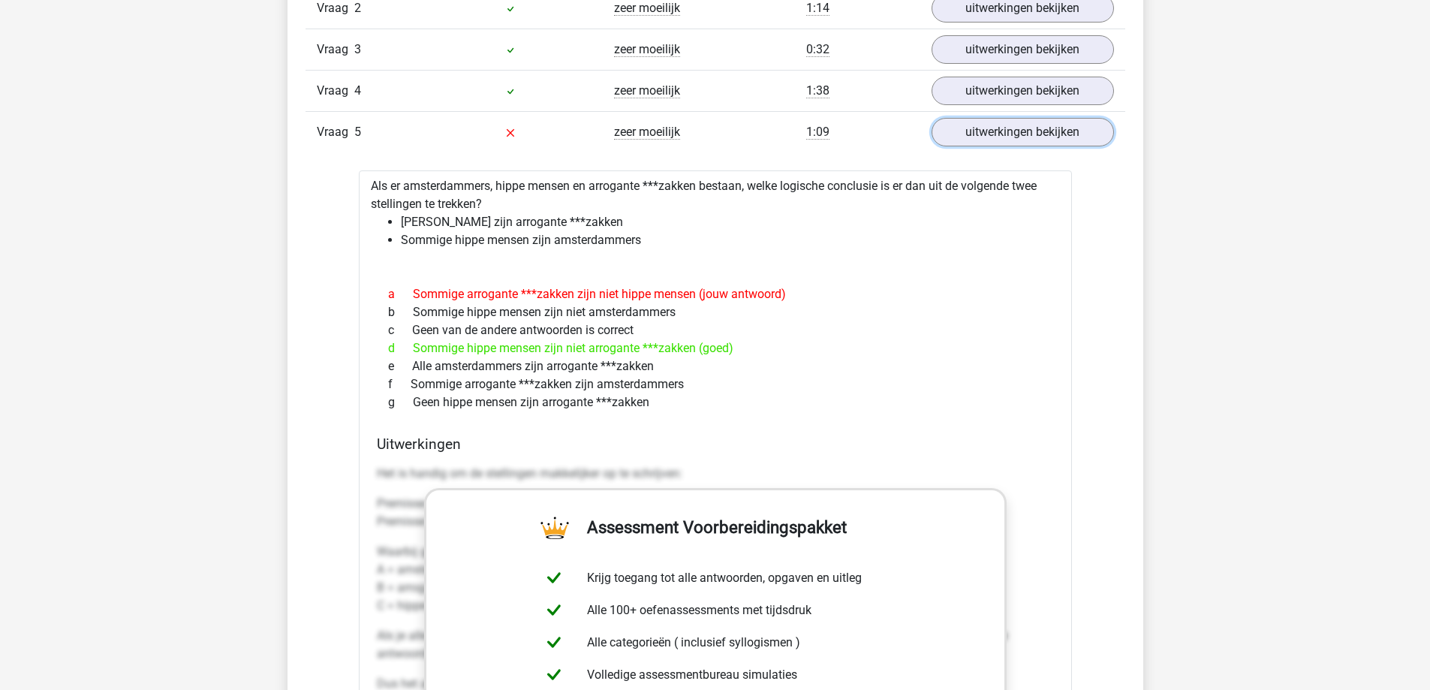
scroll to position [1276, 0]
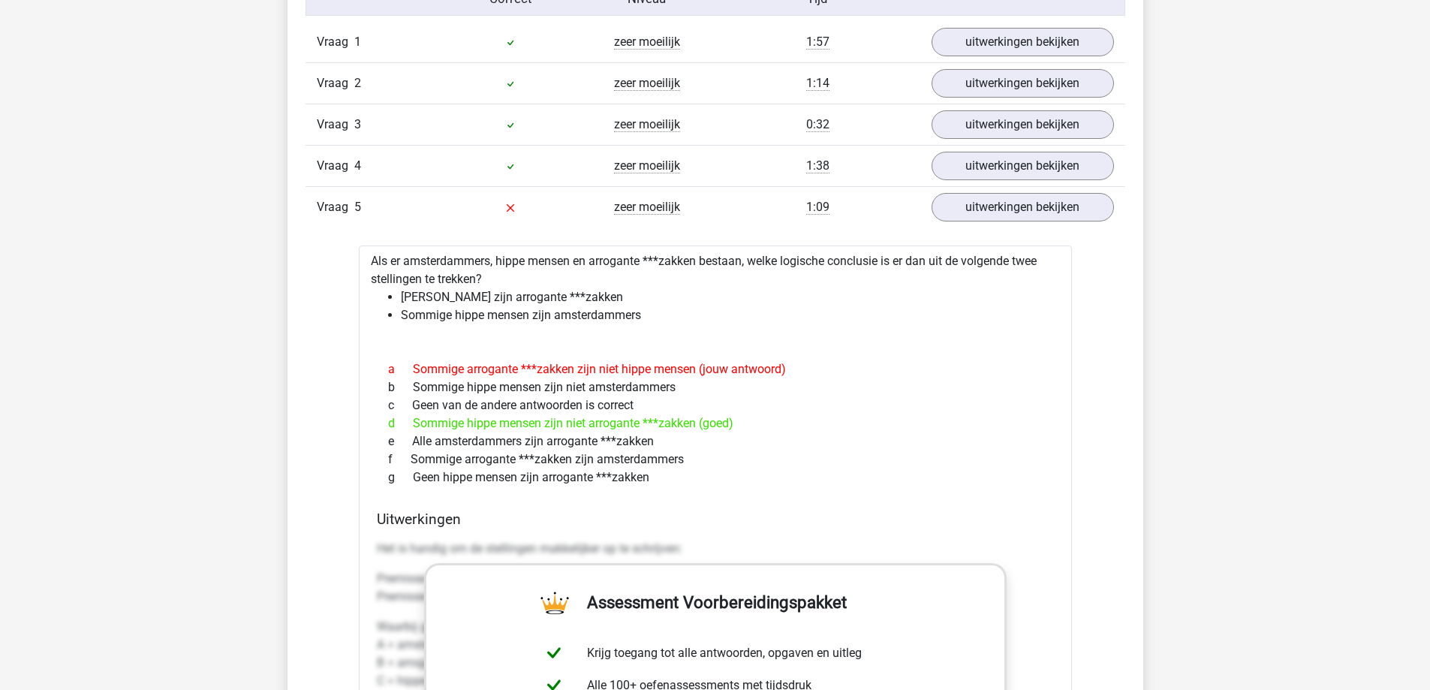
click at [1003, 222] on div "Vraag 5 zeer moeilijk 1:09 uitwerkingen bekijken" at bounding box center [715, 206] width 820 height 41
click at [1006, 212] on link "uitwerkingen bekijken" at bounding box center [1021, 207] width 209 height 33
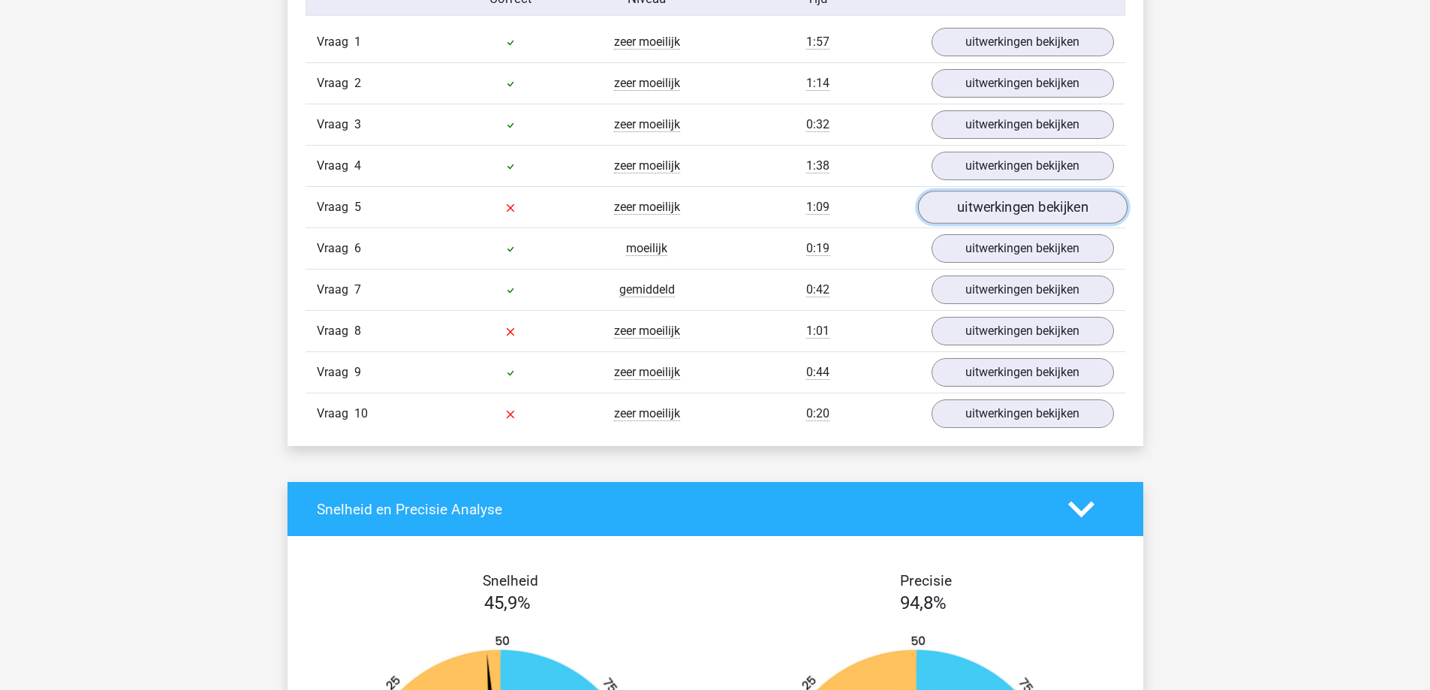
click at [1006, 212] on link "uitwerkingen bekijken" at bounding box center [1021, 207] width 209 height 33
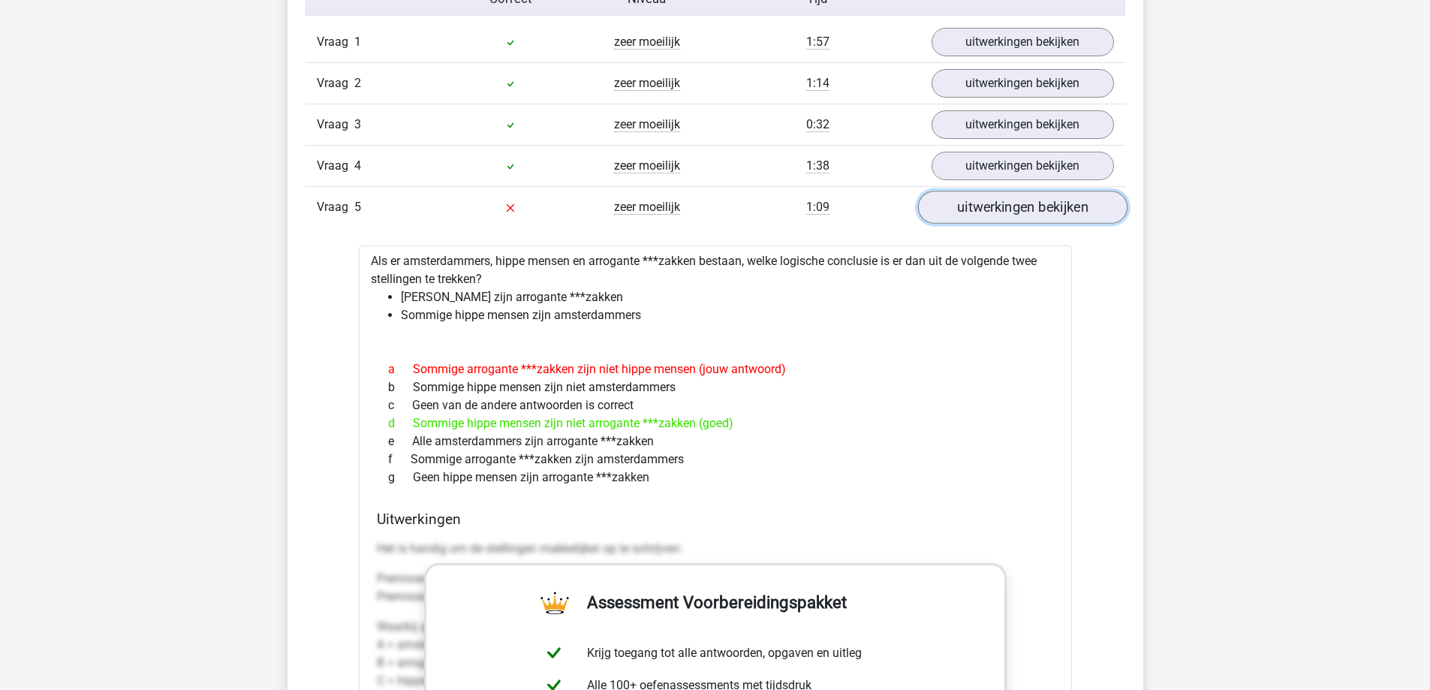
click at [972, 201] on link "uitwerkingen bekijken" at bounding box center [1021, 207] width 209 height 33
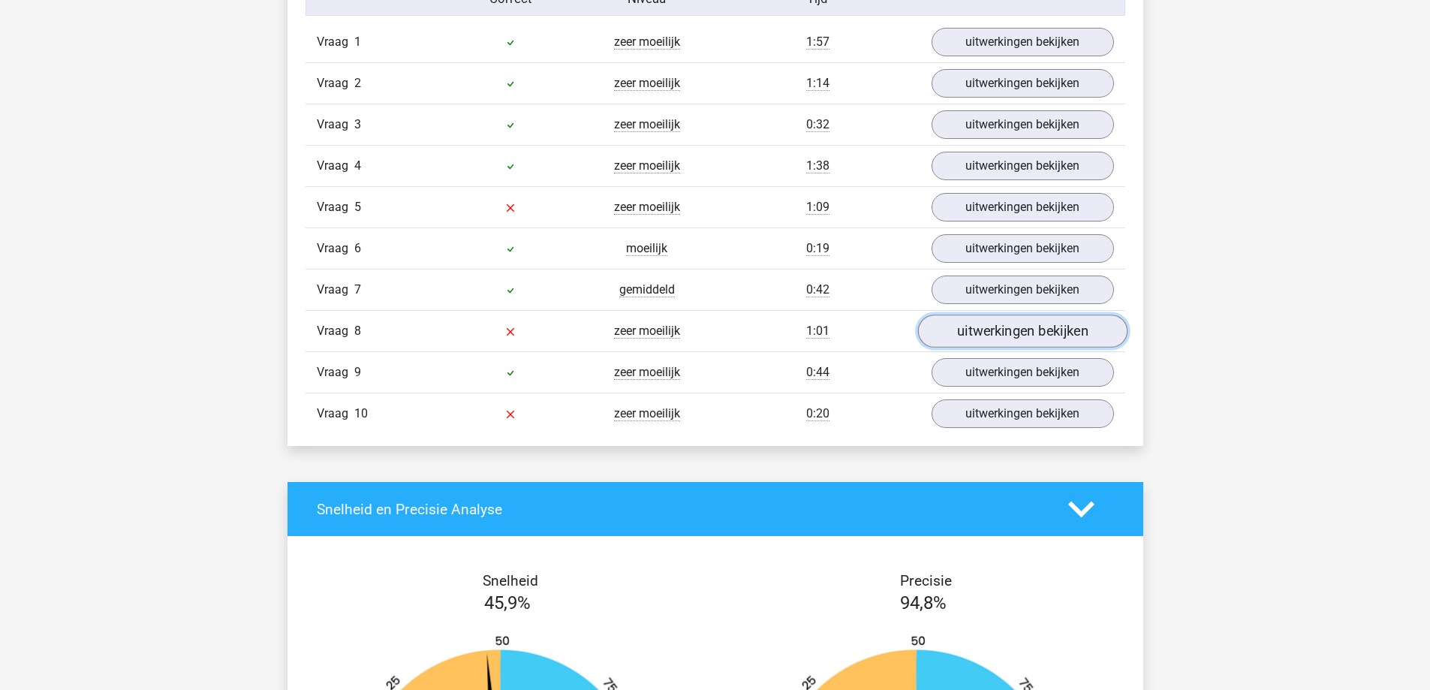
click at [956, 331] on link "uitwerkingen bekijken" at bounding box center [1021, 331] width 209 height 33
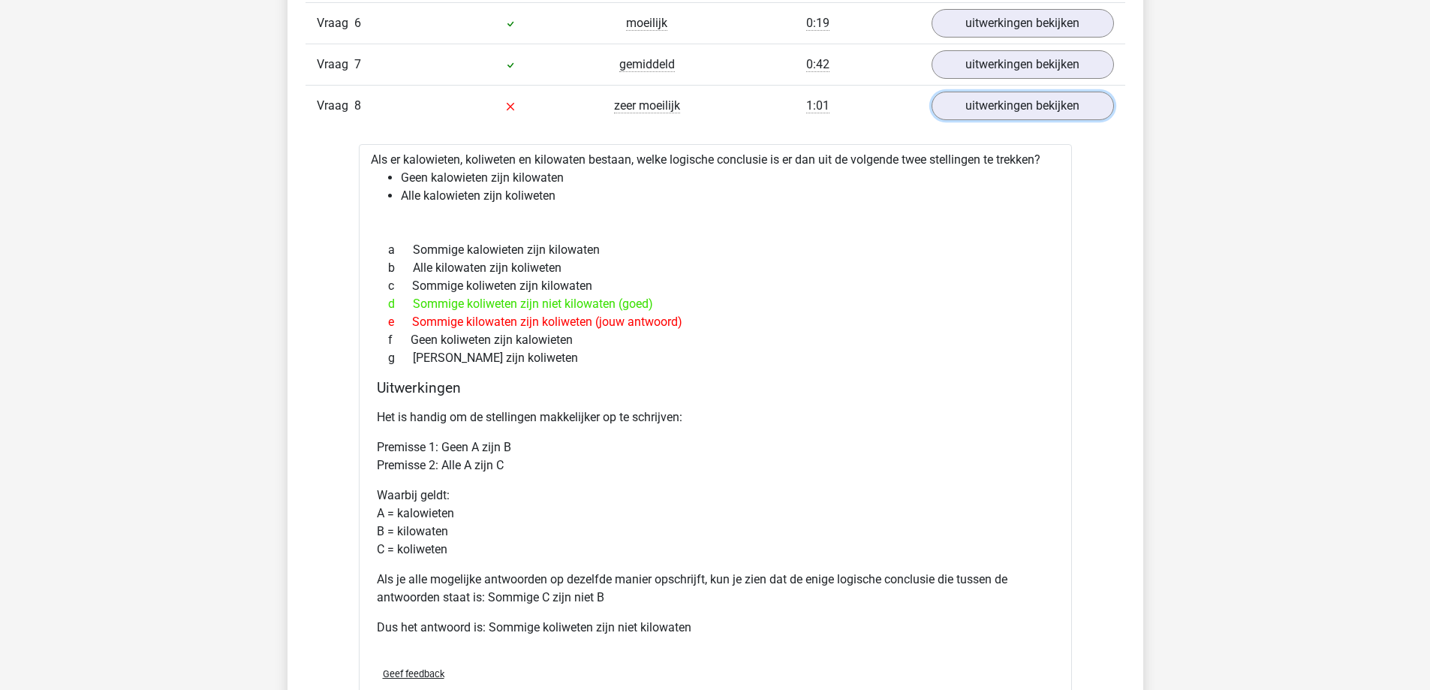
scroll to position [1576, 0]
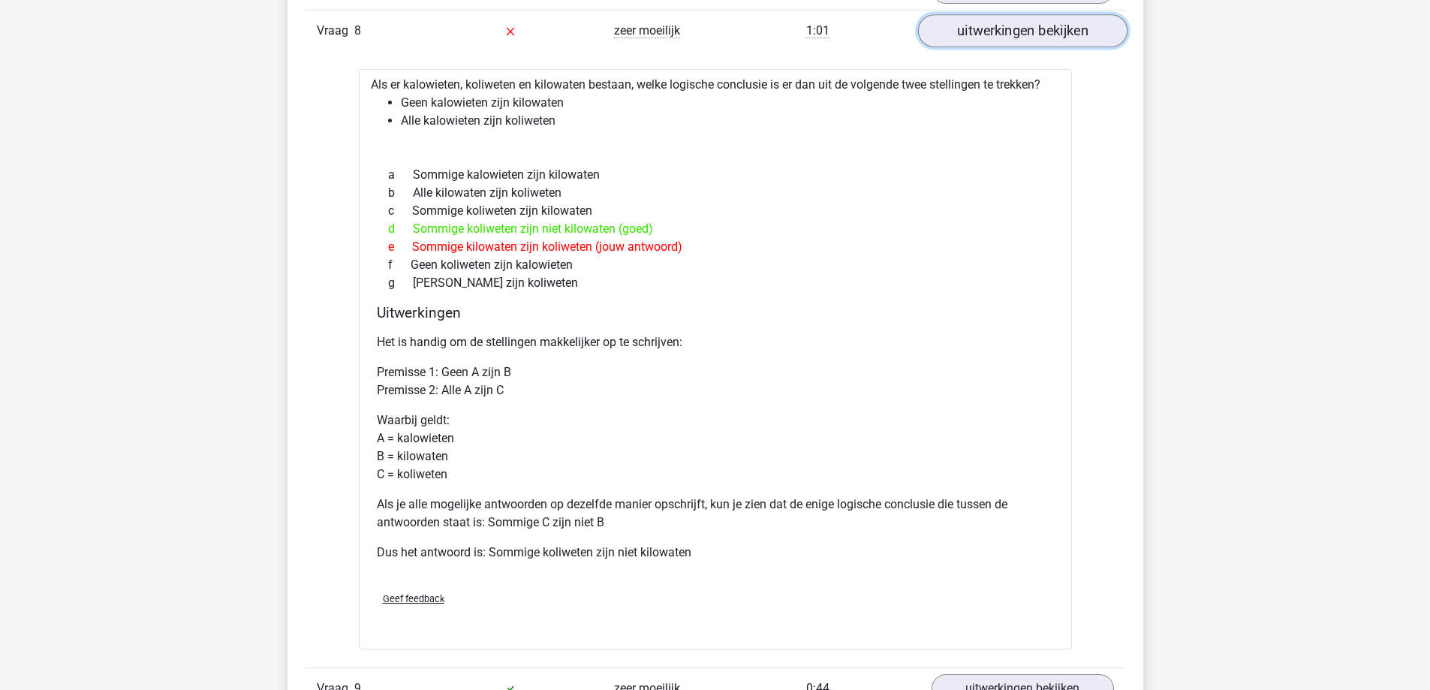
click at [1042, 29] on link "uitwerkingen bekijken" at bounding box center [1021, 31] width 209 height 33
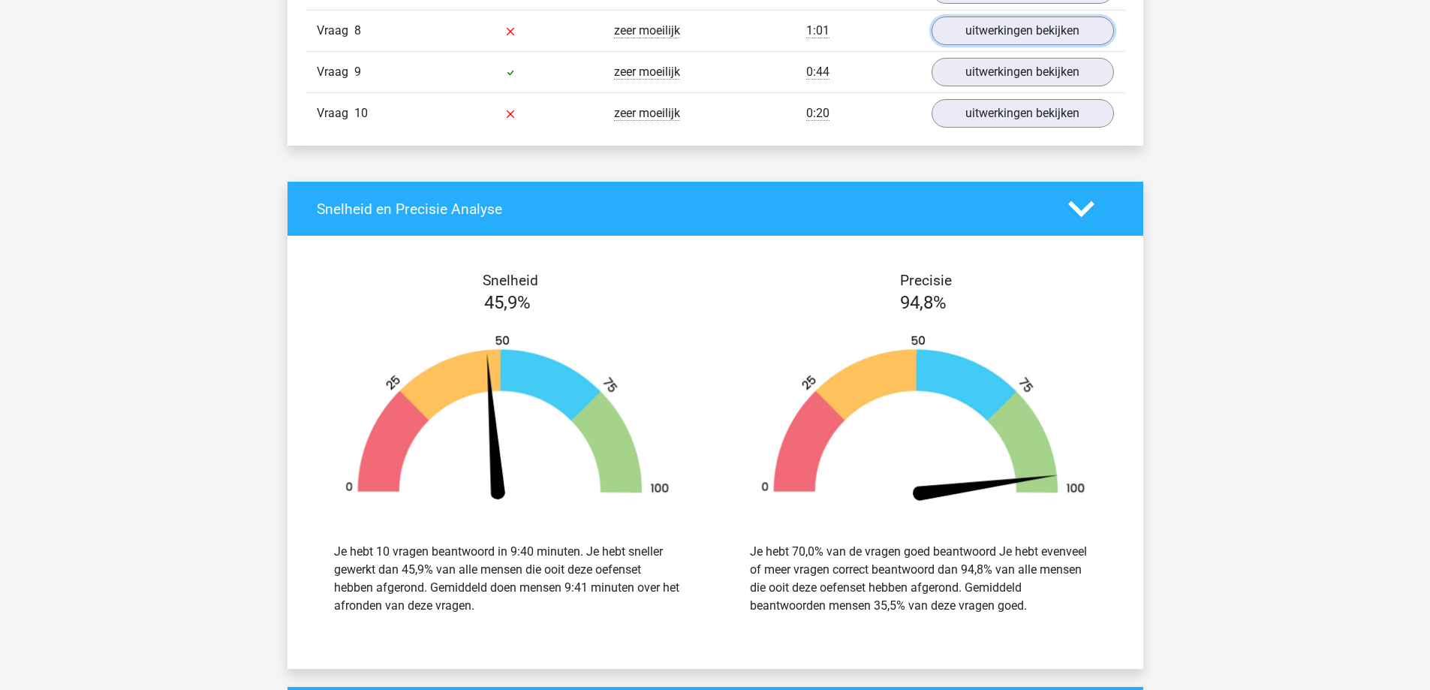
scroll to position [1276, 0]
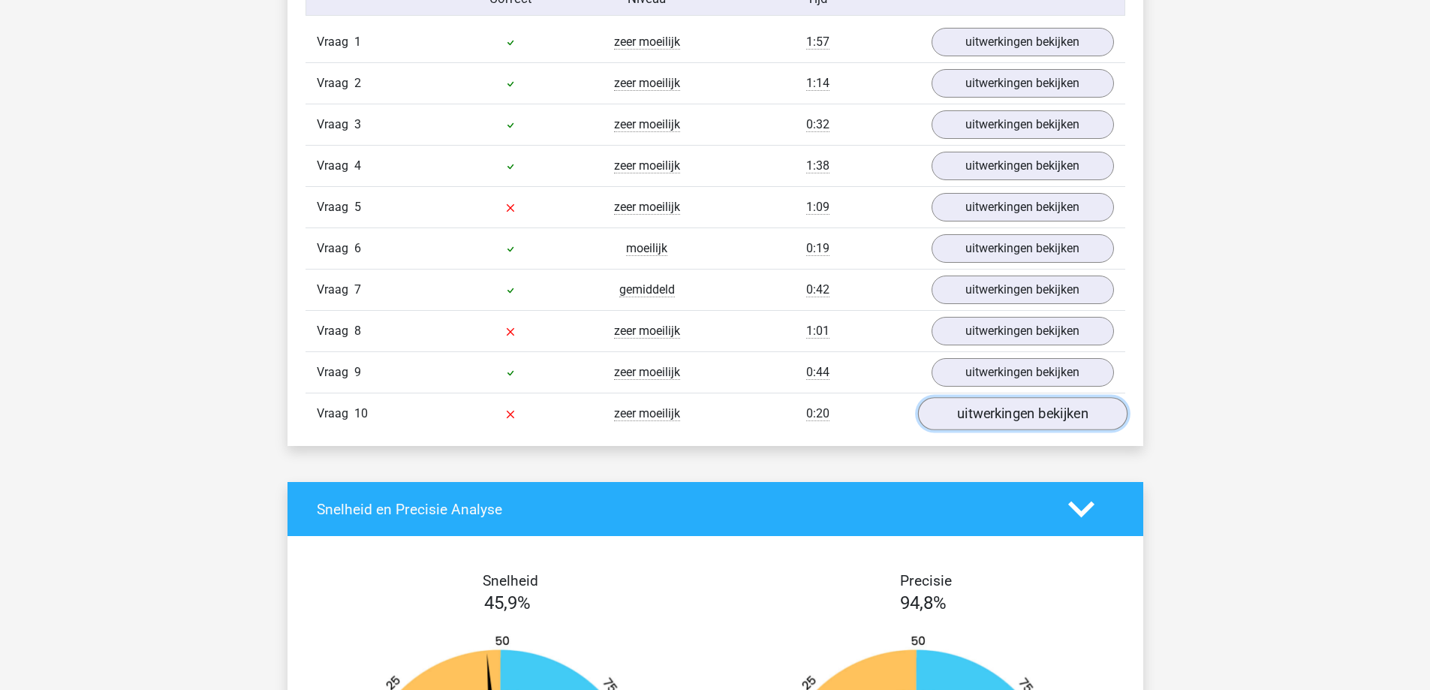
click at [976, 408] on link "uitwerkingen bekijken" at bounding box center [1021, 414] width 209 height 33
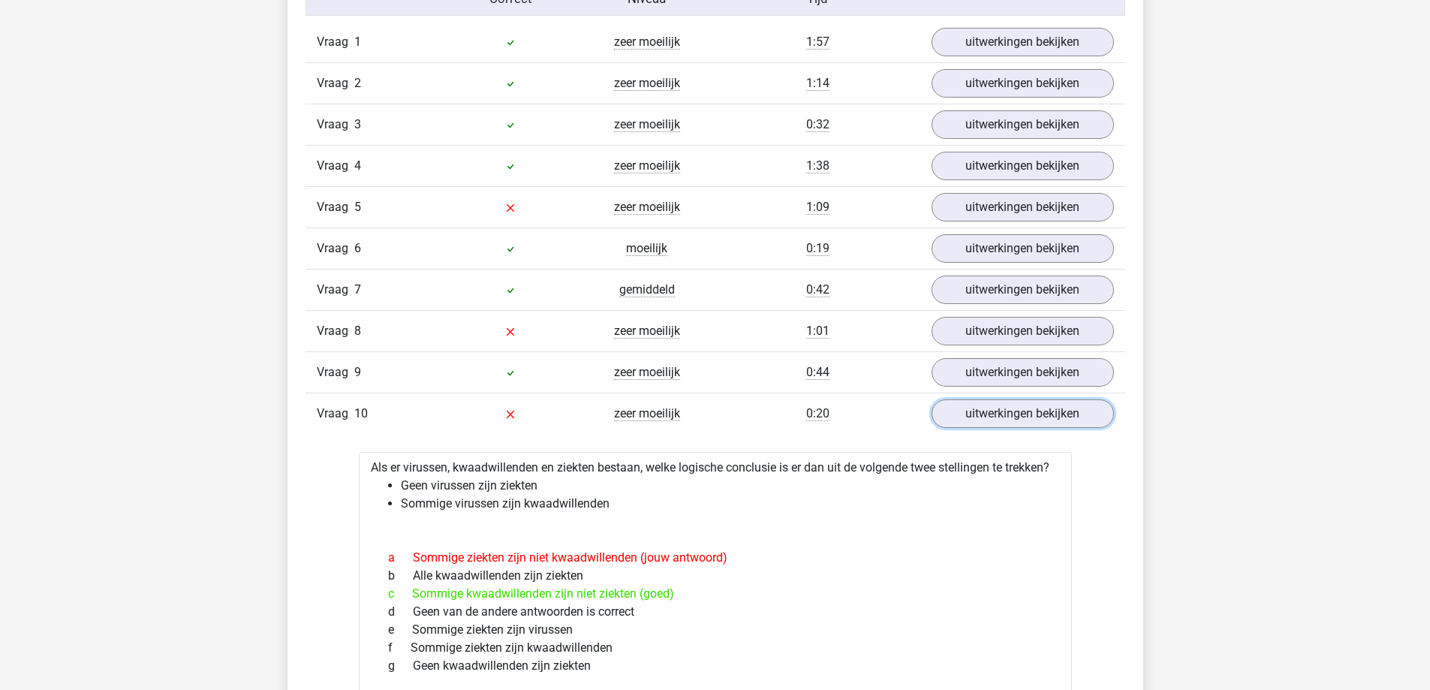
scroll to position [1501, 0]
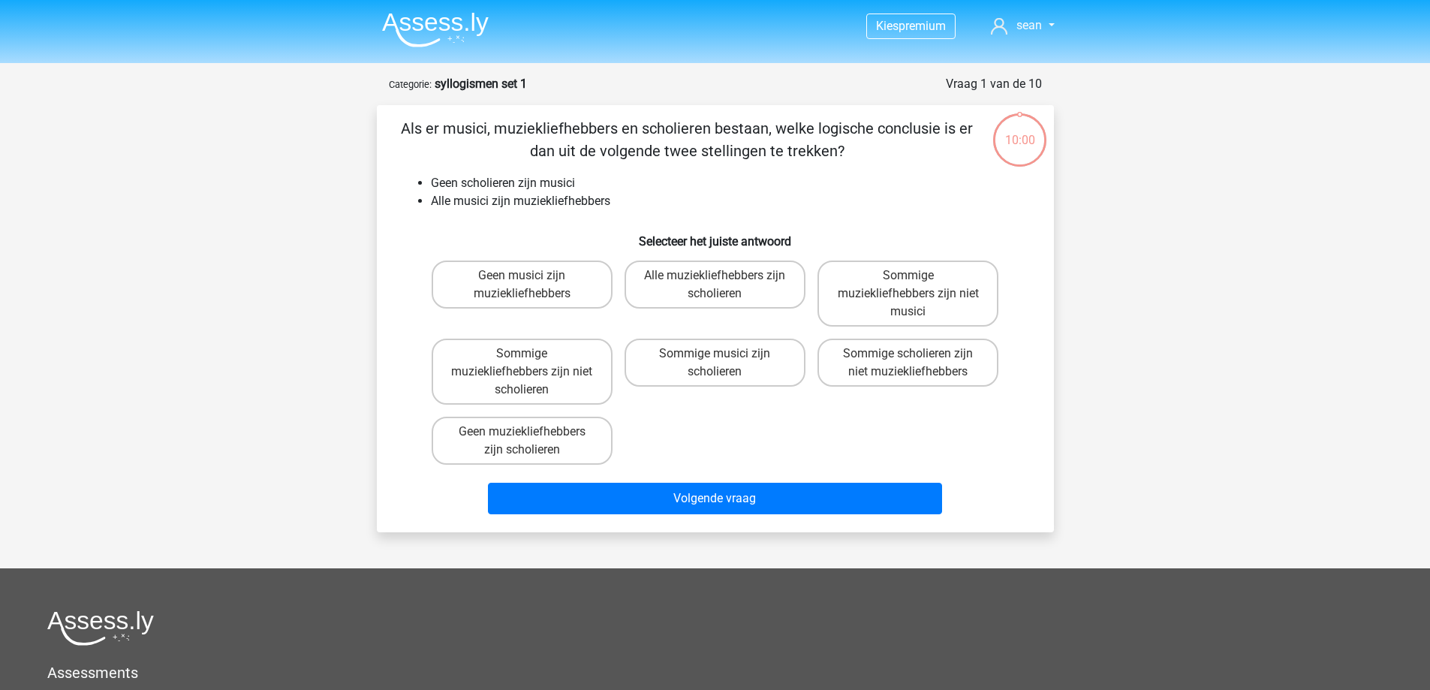
scroll to position [75, 0]
